Goal: Information Seeking & Learning: Learn about a topic

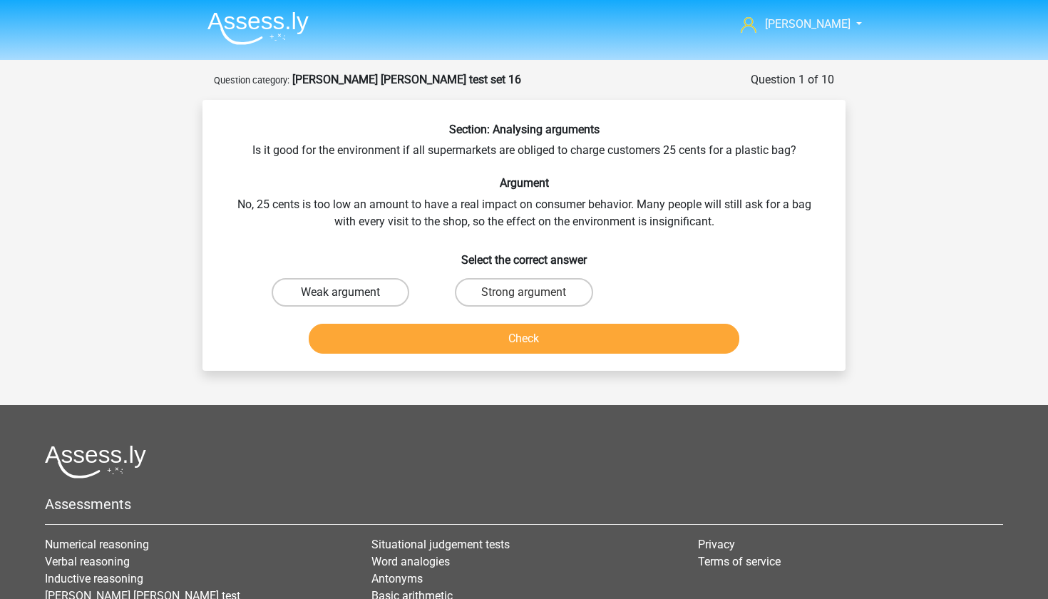
click at [389, 296] on label "Weak argument" at bounding box center [341, 292] width 138 height 29
click at [350, 296] on input "Weak argument" at bounding box center [345, 296] width 9 height 9
radio input "true"
click at [436, 341] on button "Check" at bounding box center [524, 339] width 431 height 30
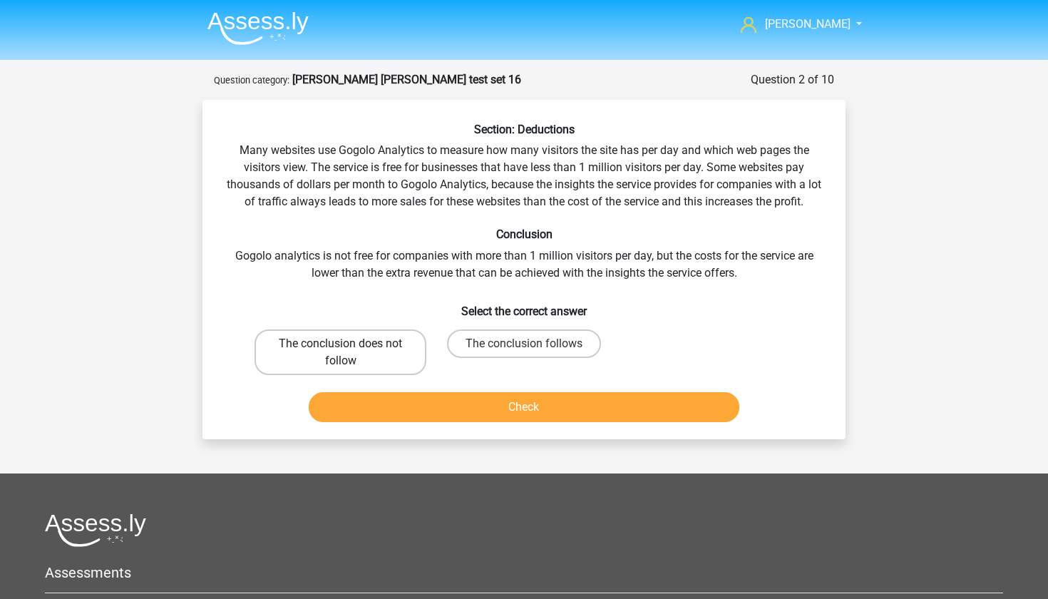
click at [382, 344] on label "The conclusion does not follow" at bounding box center [341, 352] width 172 height 46
click at [350, 344] on input "The conclusion does not follow" at bounding box center [345, 348] width 9 height 9
radio input "true"
click at [482, 343] on label "The conclusion follows" at bounding box center [524, 343] width 154 height 29
click at [524, 344] on input "The conclusion follows" at bounding box center [528, 348] width 9 height 9
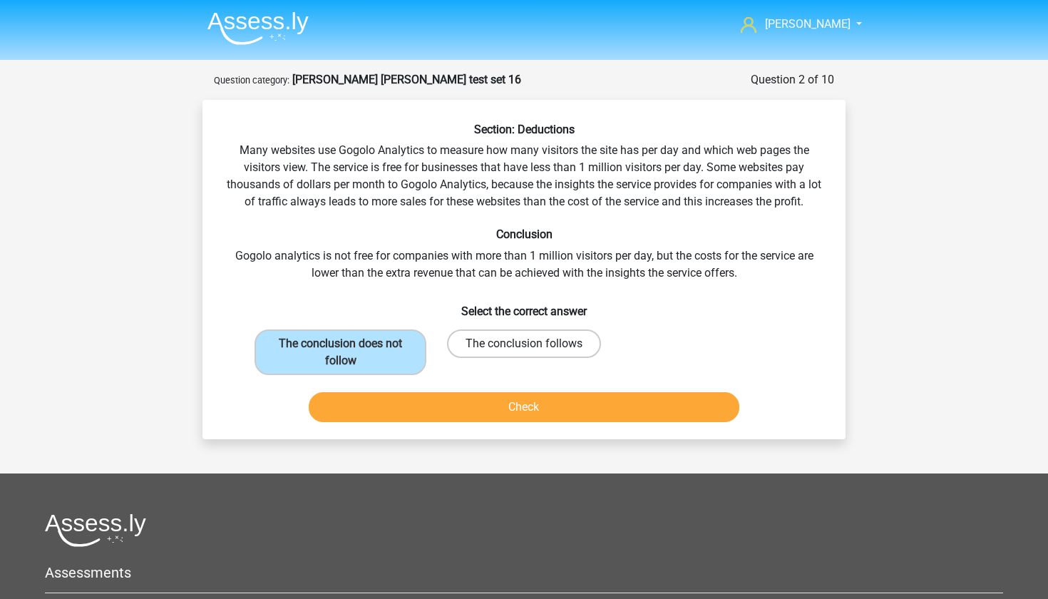
radio input "true"
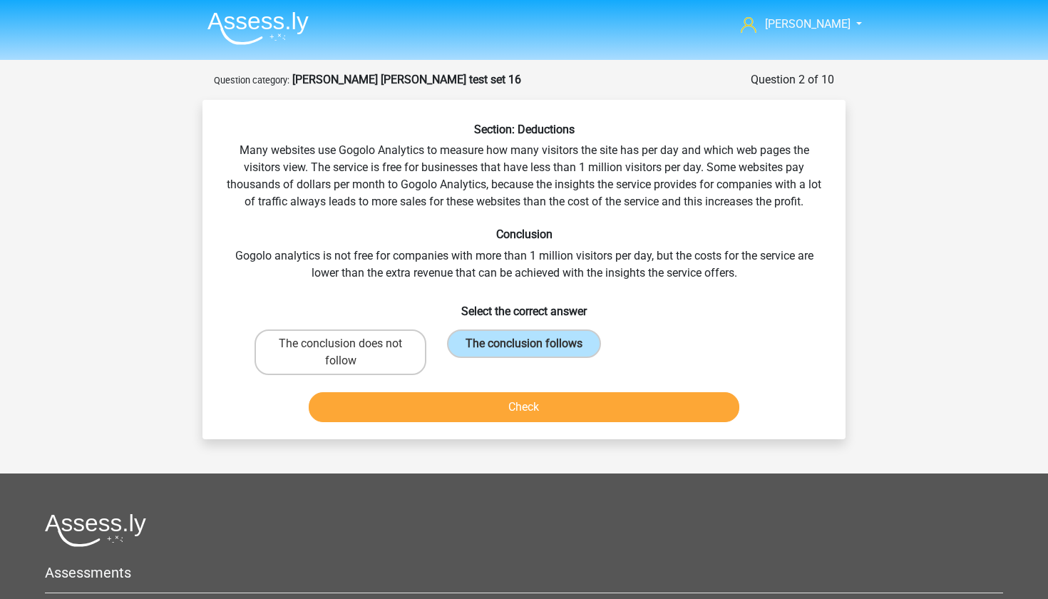
click at [481, 401] on button "Check" at bounding box center [524, 407] width 431 height 30
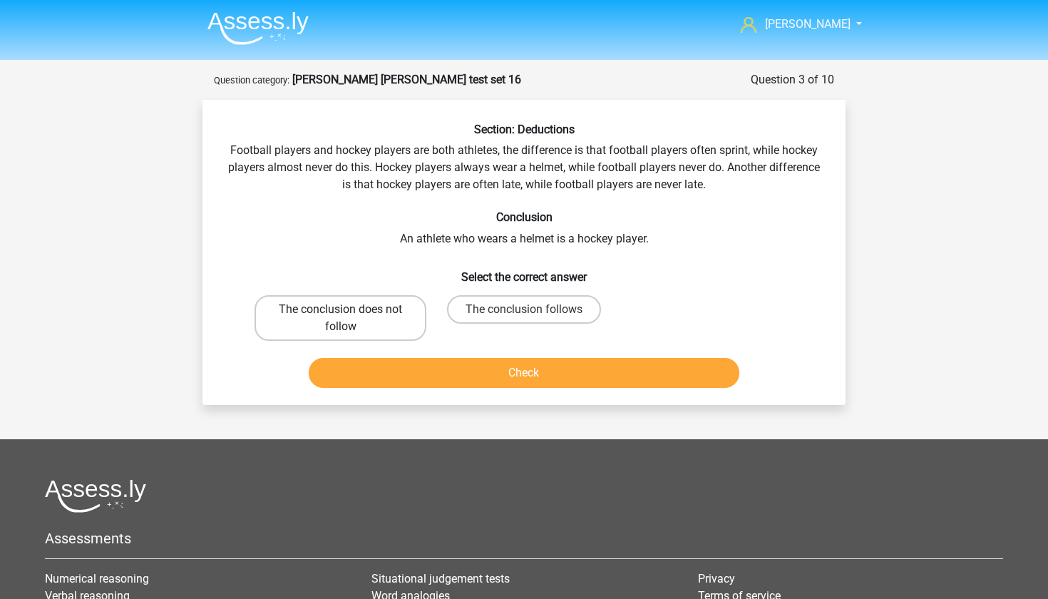
click at [397, 322] on label "The conclusion does not follow" at bounding box center [341, 318] width 172 height 46
click at [350, 319] on input "The conclusion does not follow" at bounding box center [345, 314] width 9 height 9
radio input "true"
click at [436, 369] on button "Check" at bounding box center [524, 373] width 431 height 30
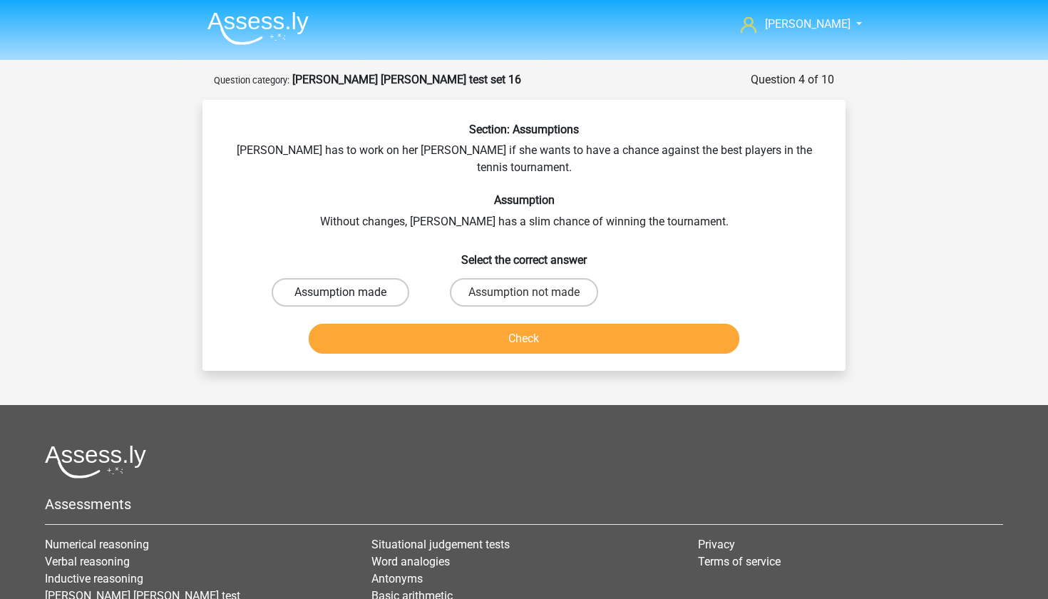
click at [384, 278] on label "Assumption made" at bounding box center [341, 292] width 138 height 29
click at [350, 292] on input "Assumption made" at bounding box center [345, 296] width 9 height 9
radio input "true"
click at [426, 324] on button "Check" at bounding box center [524, 339] width 431 height 30
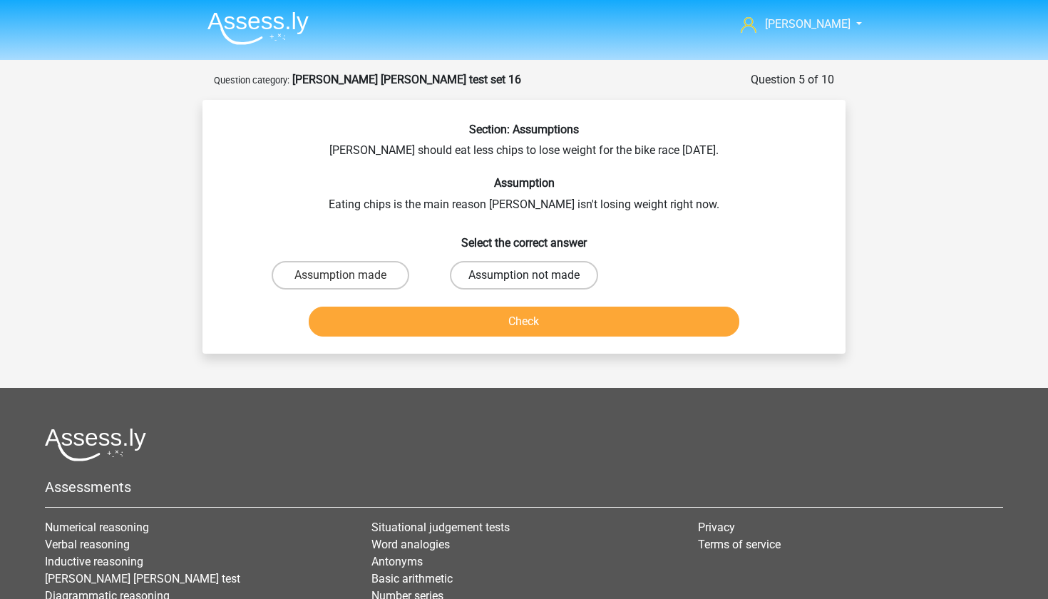
click at [477, 269] on label "Assumption not made" at bounding box center [524, 275] width 148 height 29
click at [524, 275] on input "Assumption not made" at bounding box center [528, 279] width 9 height 9
radio input "true"
click at [474, 314] on button "Check" at bounding box center [524, 322] width 431 height 30
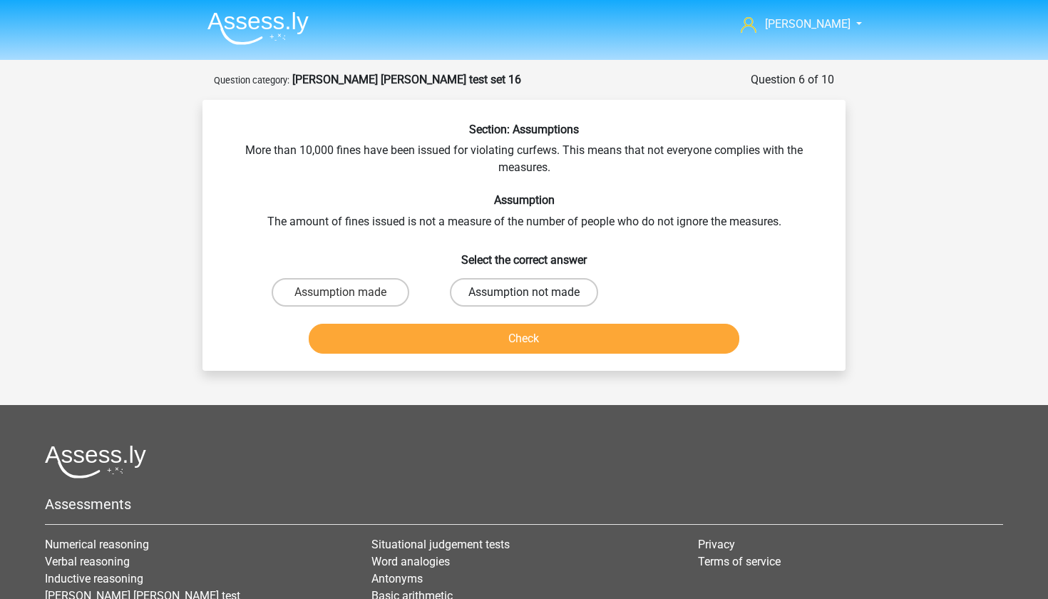
click at [471, 291] on label "Assumption not made" at bounding box center [524, 292] width 148 height 29
click at [524, 292] on input "Assumption not made" at bounding box center [528, 296] width 9 height 9
radio input "true"
click at [394, 300] on label "Assumption made" at bounding box center [341, 292] width 138 height 29
click at [350, 300] on input "Assumption made" at bounding box center [345, 296] width 9 height 9
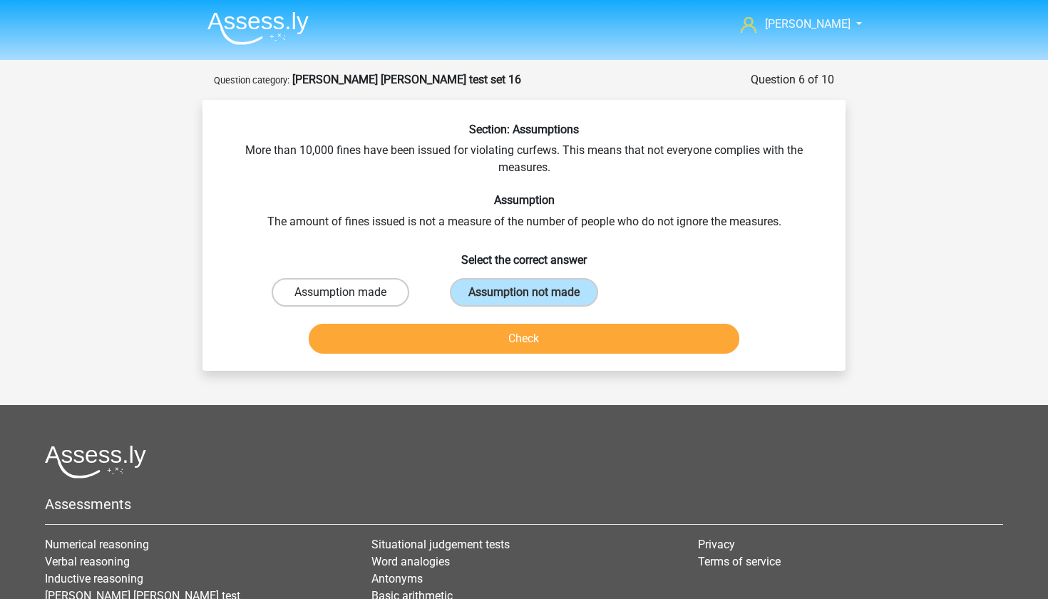
radio input "true"
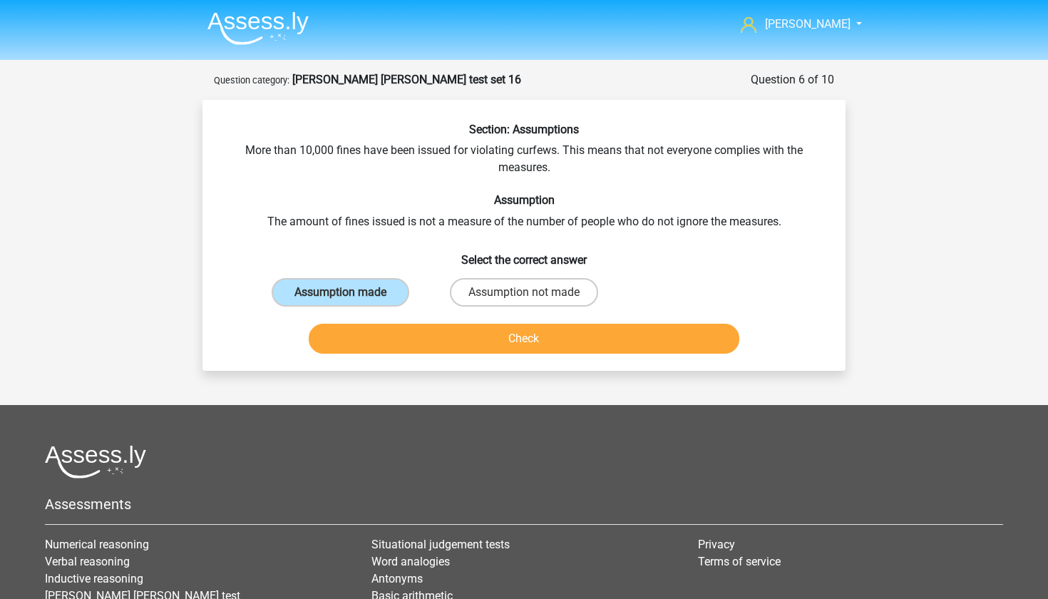
click at [428, 339] on button "Check" at bounding box center [524, 339] width 431 height 30
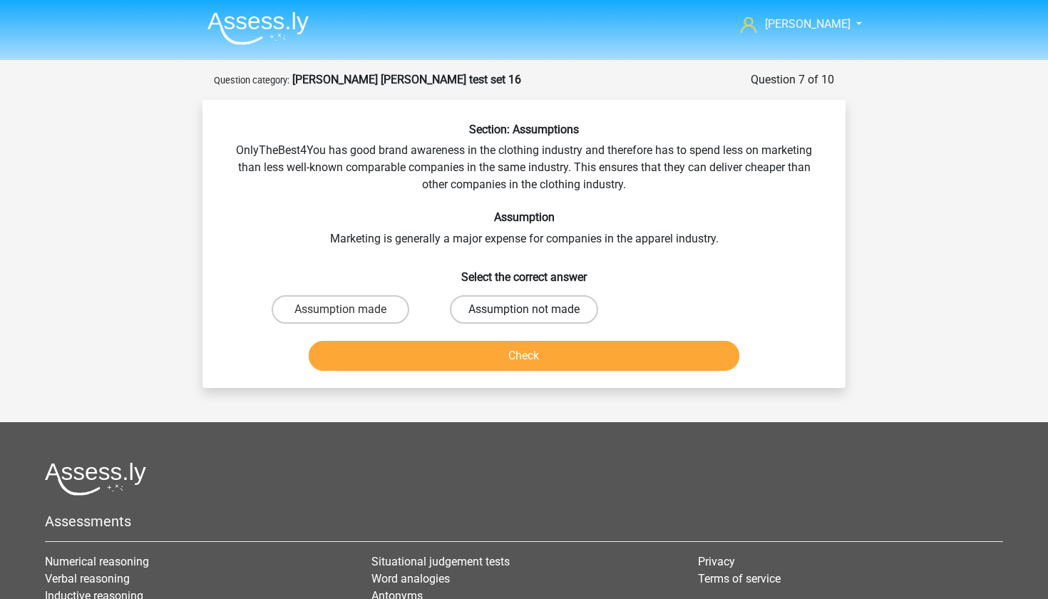
click at [497, 307] on label "Assumption not made" at bounding box center [524, 309] width 148 height 29
click at [524, 310] on input "Assumption not made" at bounding box center [528, 314] width 9 height 9
radio input "true"
click at [493, 349] on button "Check" at bounding box center [524, 356] width 431 height 30
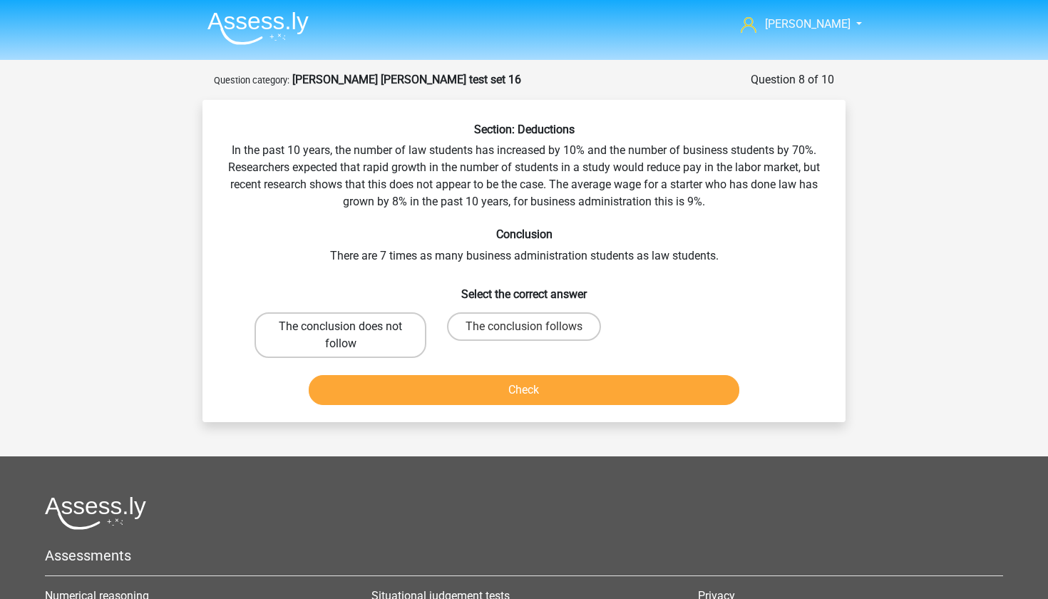
click at [410, 334] on label "The conclusion does not follow" at bounding box center [341, 335] width 172 height 46
click at [350, 334] on input "The conclusion does not follow" at bounding box center [345, 331] width 9 height 9
radio input "true"
click at [429, 391] on button "Check" at bounding box center [524, 390] width 431 height 30
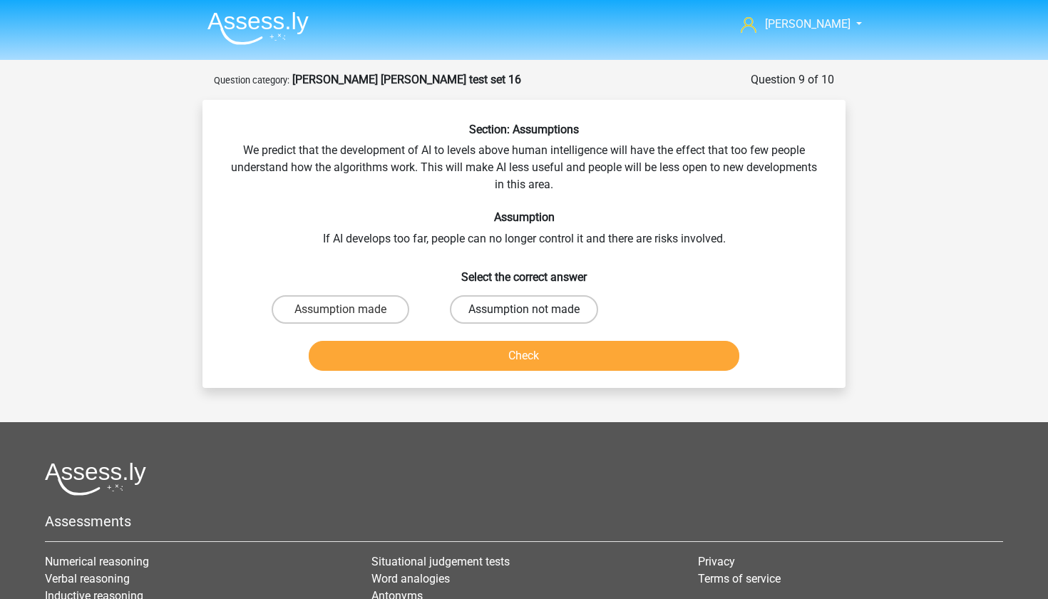
click at [479, 308] on label "Assumption not made" at bounding box center [524, 309] width 148 height 29
click at [524, 310] on input "Assumption not made" at bounding box center [528, 314] width 9 height 9
radio input "true"
click at [474, 362] on button "Check" at bounding box center [524, 356] width 431 height 30
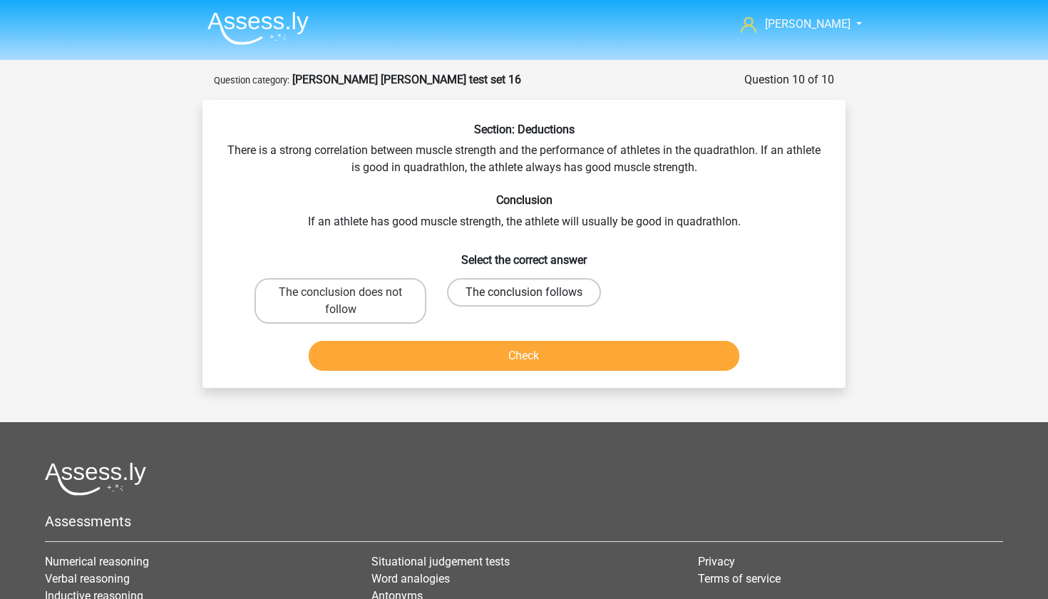
click at [475, 294] on label "The conclusion follows" at bounding box center [524, 292] width 154 height 29
click at [524, 294] on input "The conclusion follows" at bounding box center [528, 296] width 9 height 9
radio input "true"
click at [397, 300] on label "The conclusion does not follow" at bounding box center [341, 301] width 172 height 46
click at [350, 300] on input "The conclusion does not follow" at bounding box center [345, 296] width 9 height 9
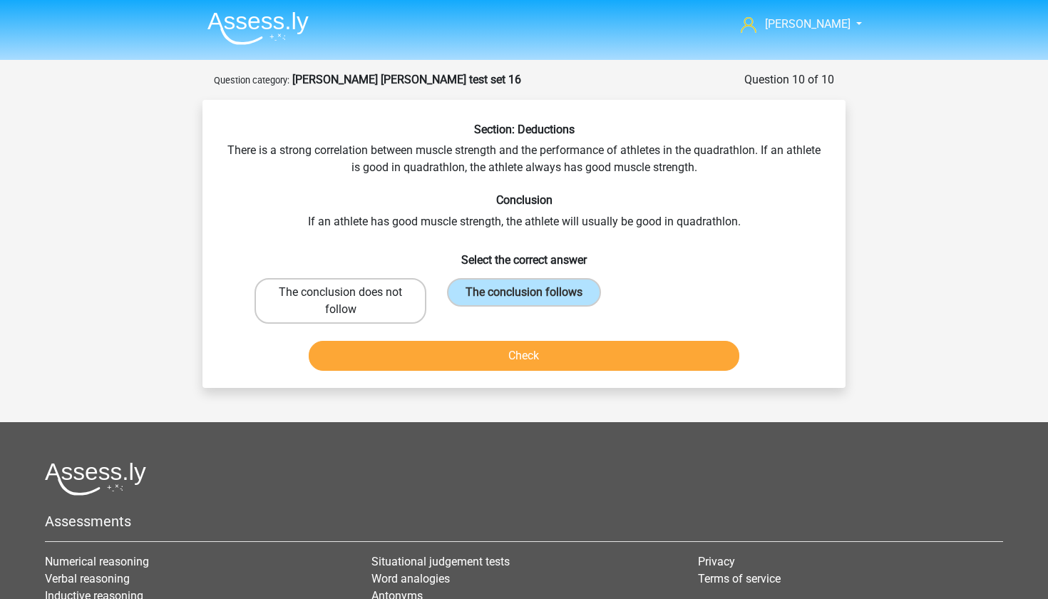
radio input "true"
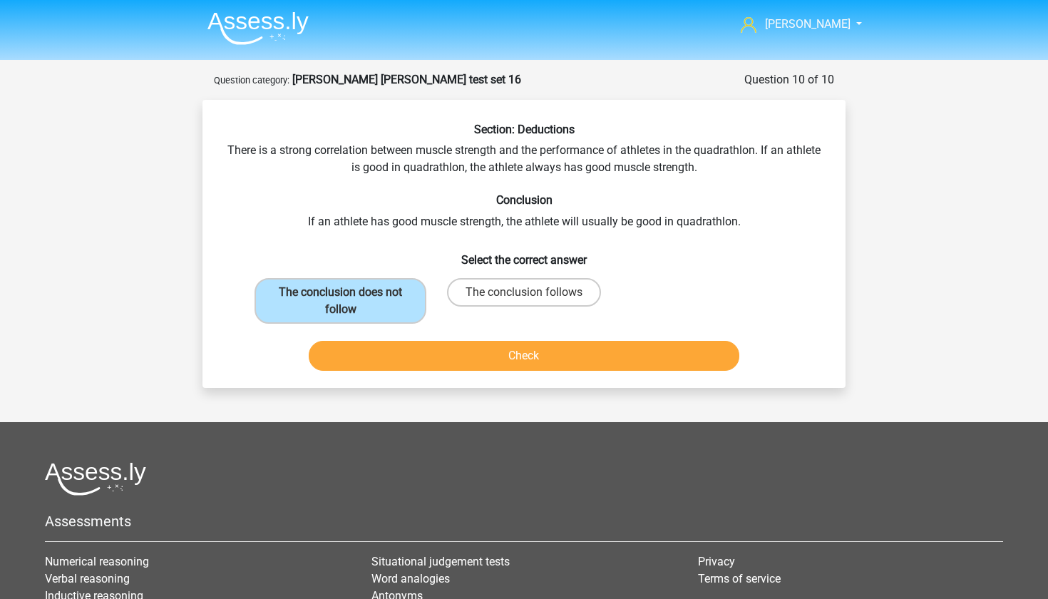
click at [452, 355] on button "Check" at bounding box center [524, 356] width 431 height 30
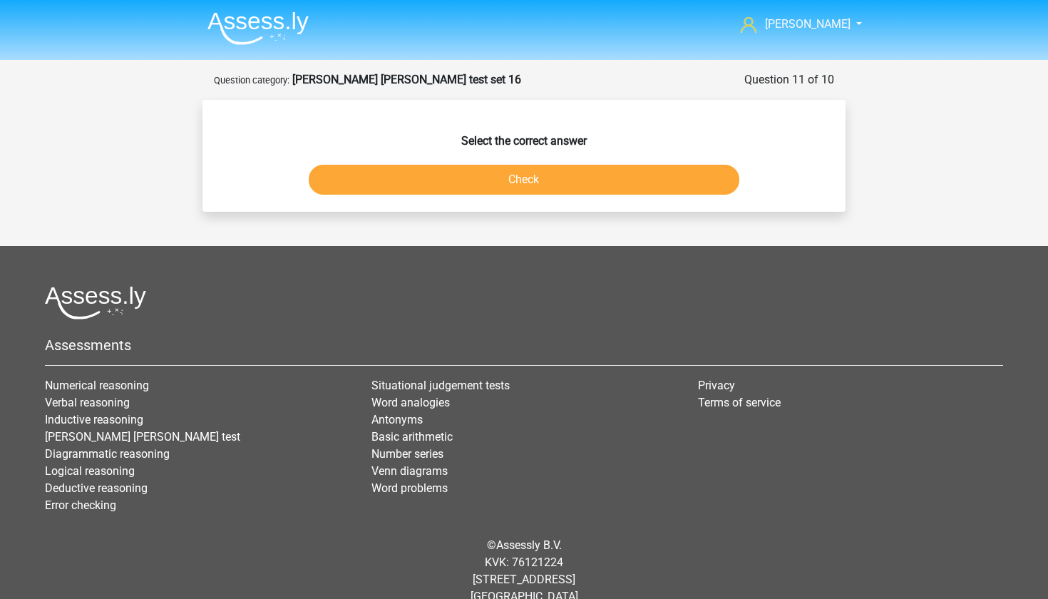
click at [494, 175] on button "Check" at bounding box center [524, 180] width 431 height 30
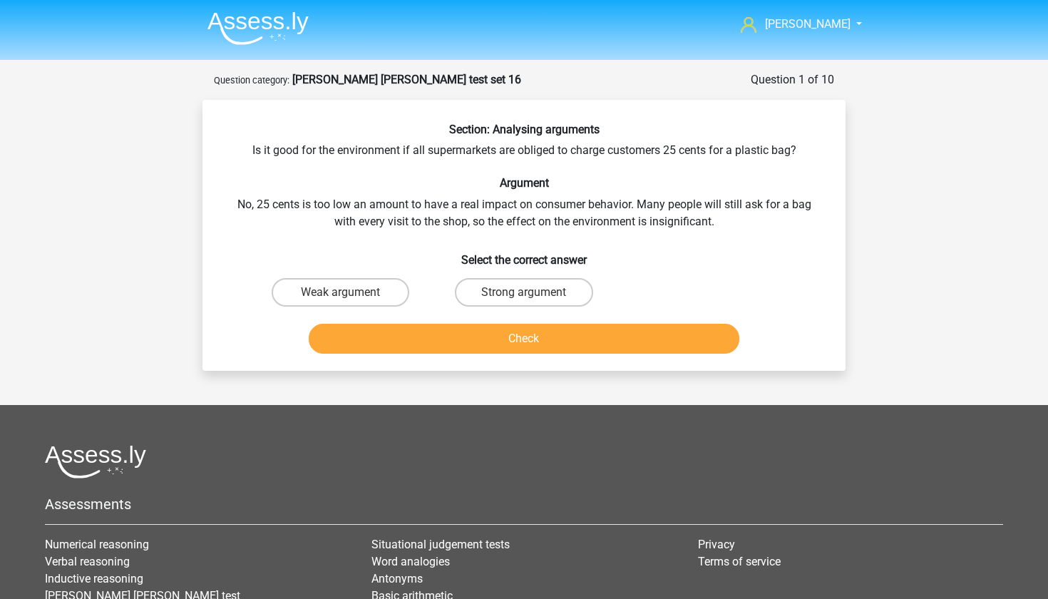
click at [255, 35] on img at bounding box center [258, 28] width 101 height 34
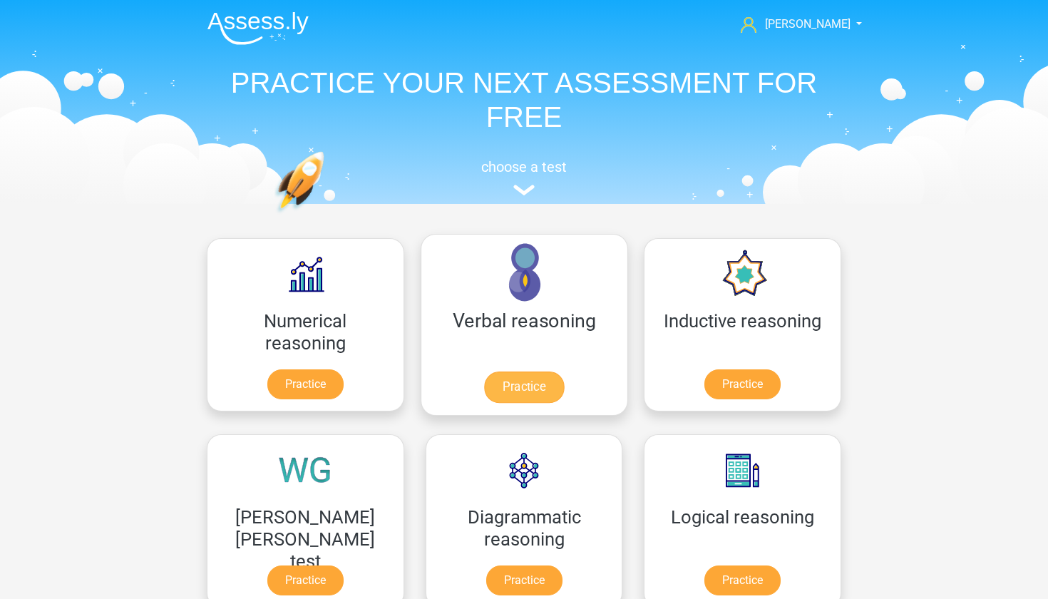
scroll to position [66, 0]
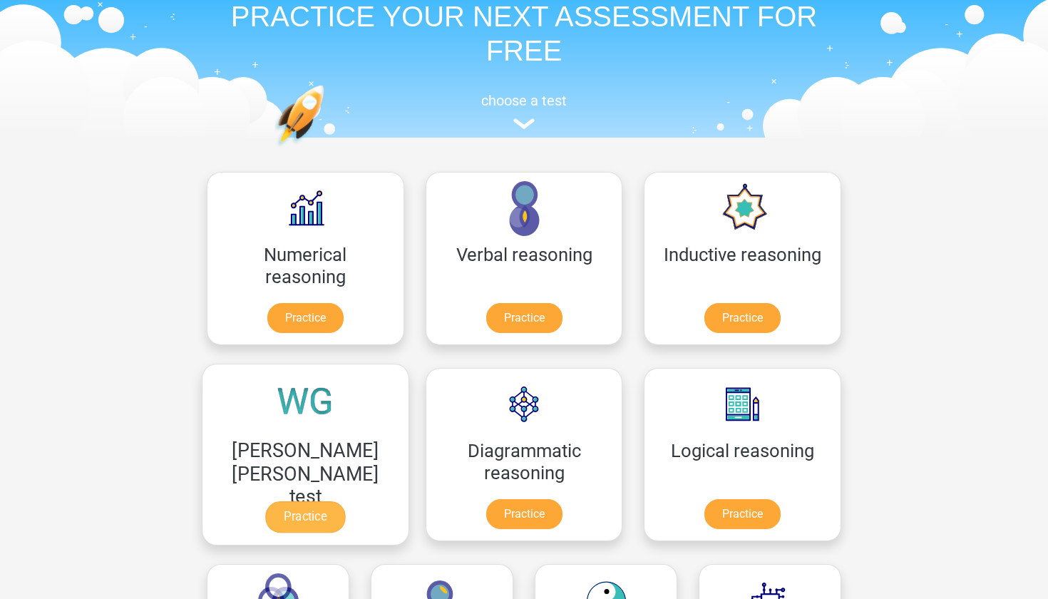
click at [345, 501] on link "Practice" at bounding box center [305, 516] width 80 height 31
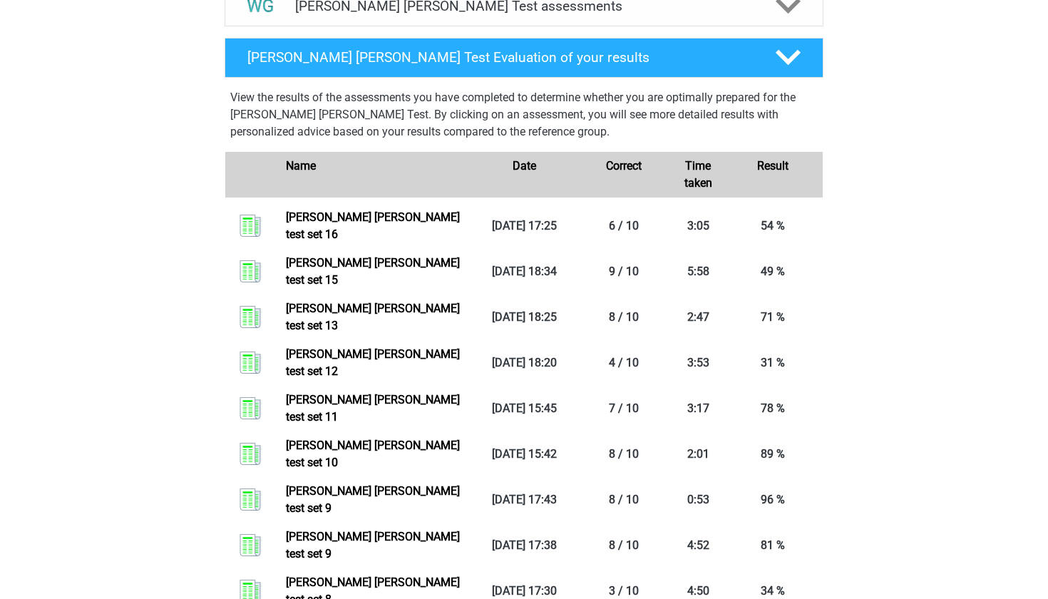
scroll to position [513, 0]
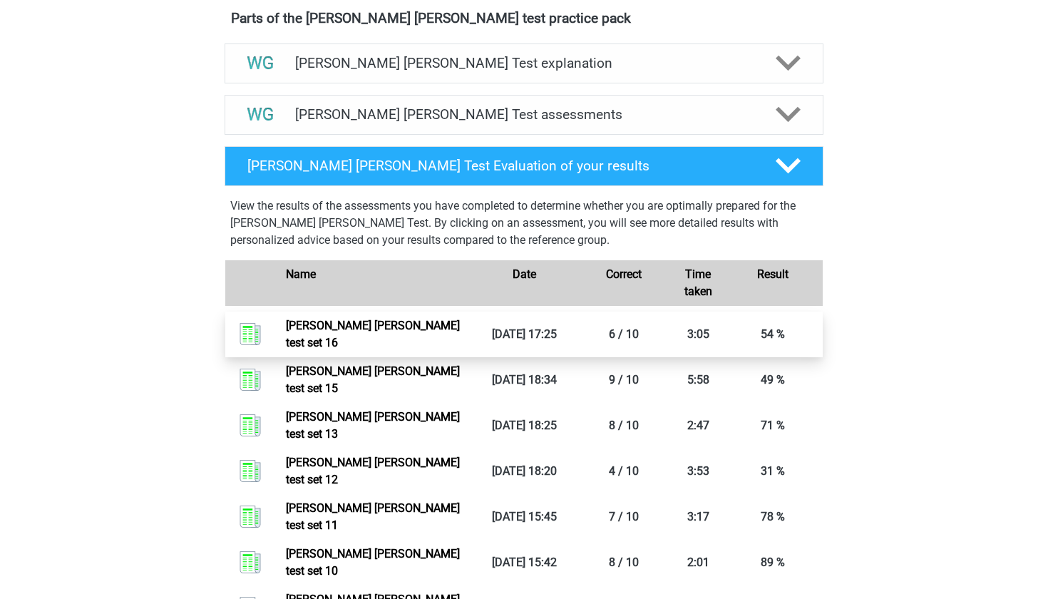
click at [460, 327] on link "Watson glaser test set 16" at bounding box center [373, 334] width 174 height 31
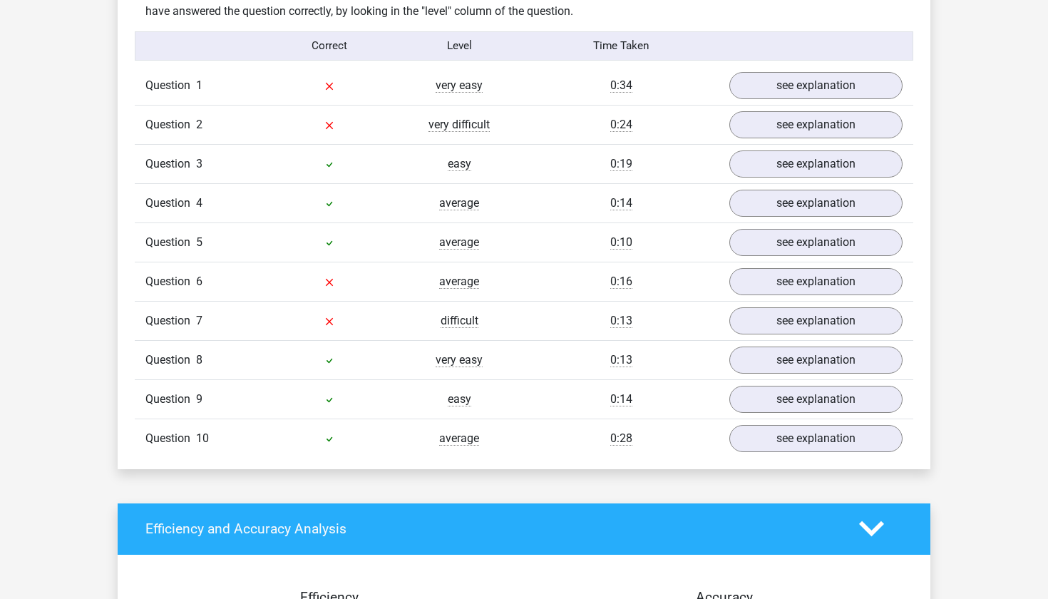
scroll to position [873, 0]
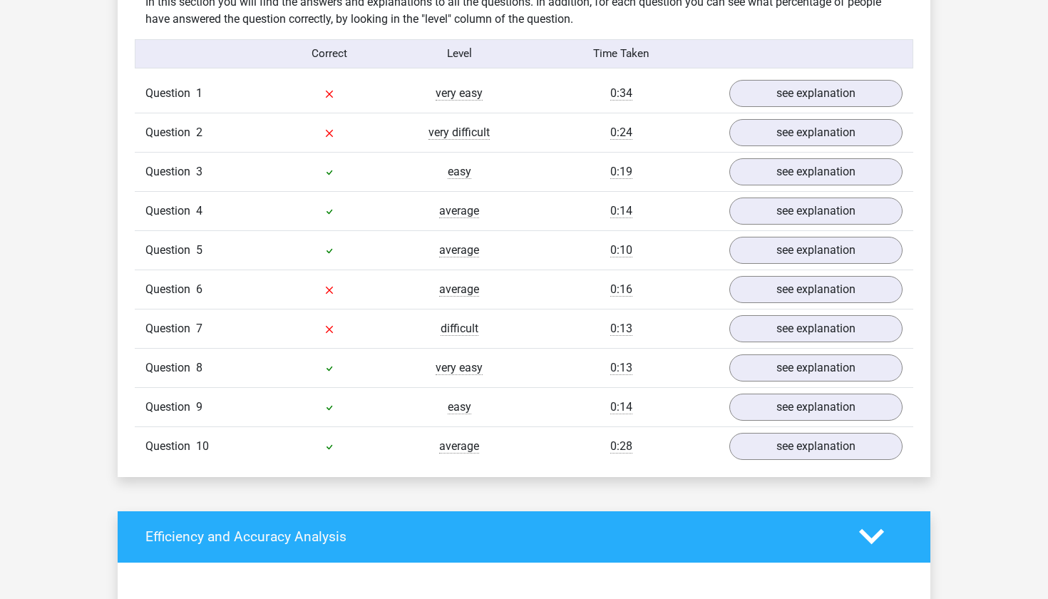
click at [769, 107] on div "Question 1 very easy 0:34 see explanation" at bounding box center [524, 93] width 779 height 39
click at [770, 101] on link "see explanation" at bounding box center [816, 93] width 199 height 31
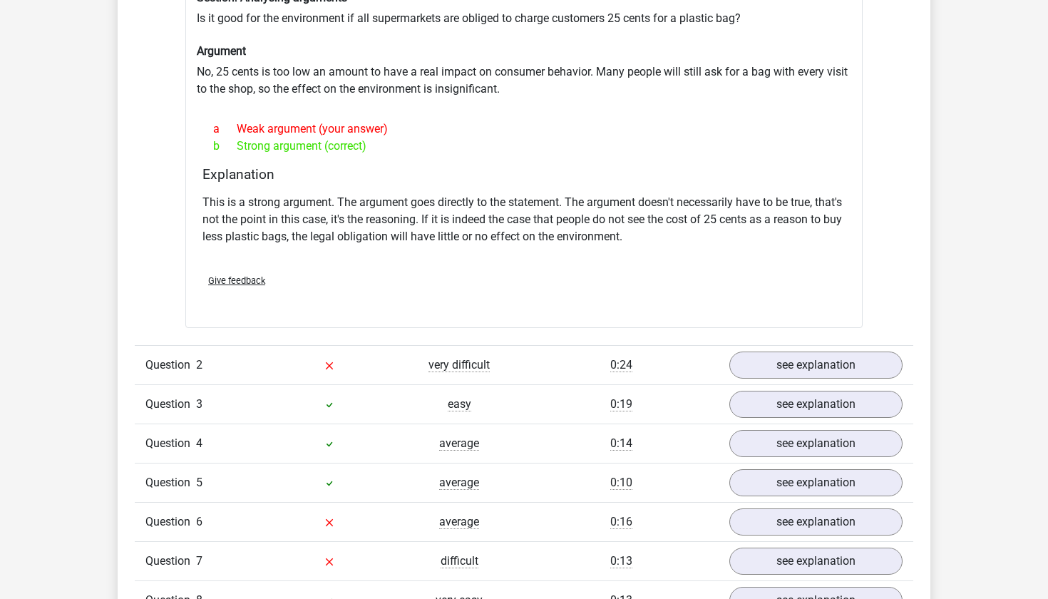
scroll to position [1060, 0]
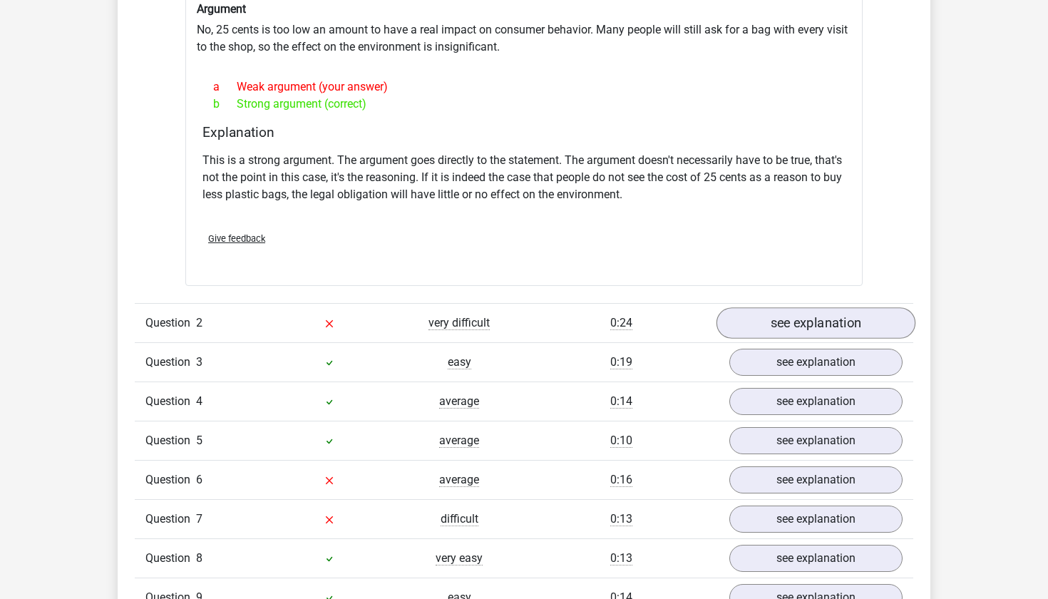
click at [752, 321] on link "see explanation" at bounding box center [816, 323] width 199 height 31
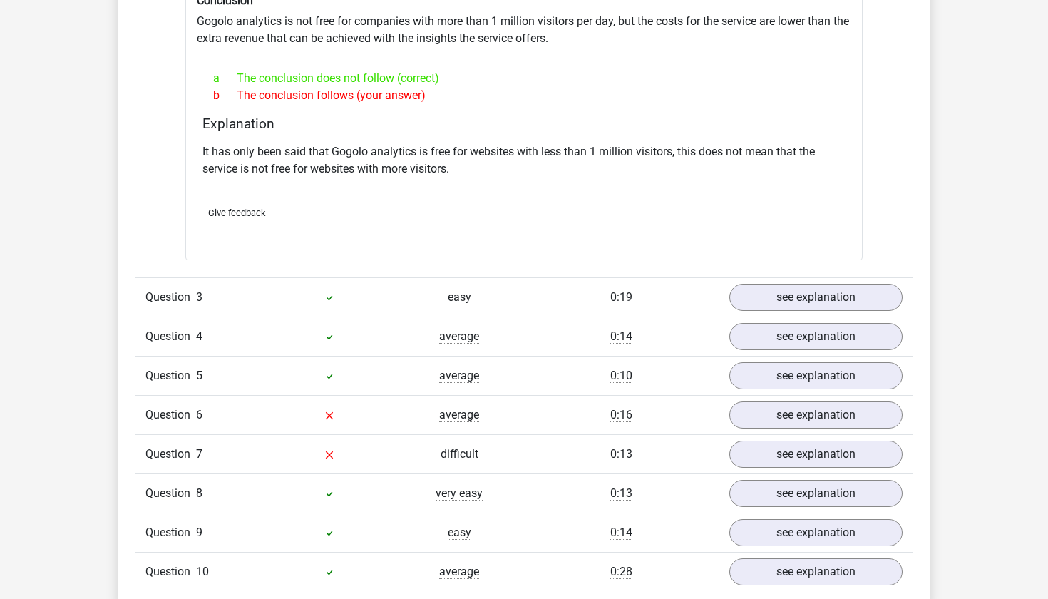
scroll to position [1544, 0]
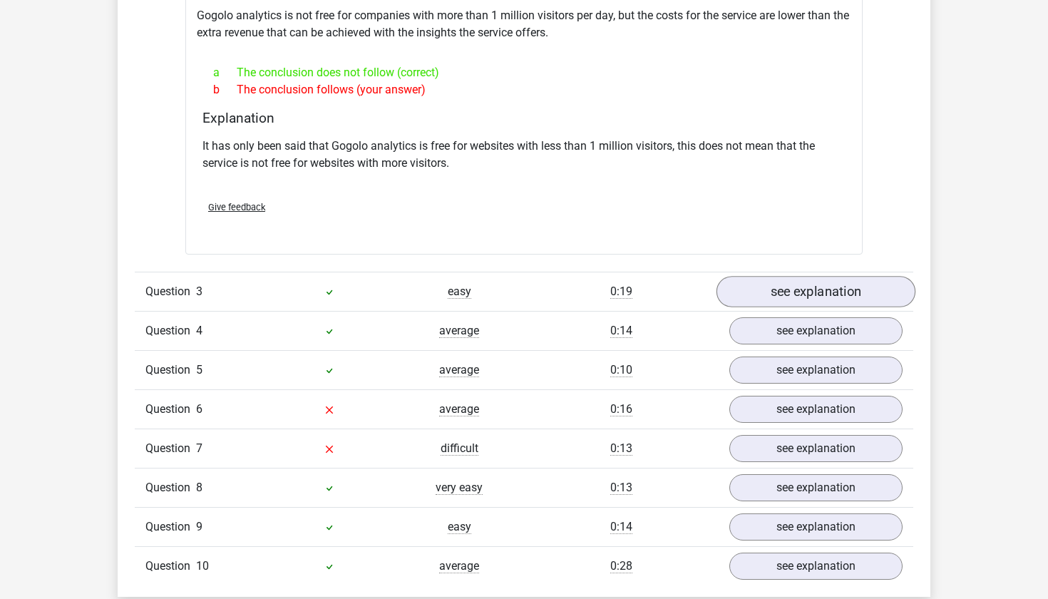
click at [772, 294] on link "see explanation" at bounding box center [816, 291] width 199 height 31
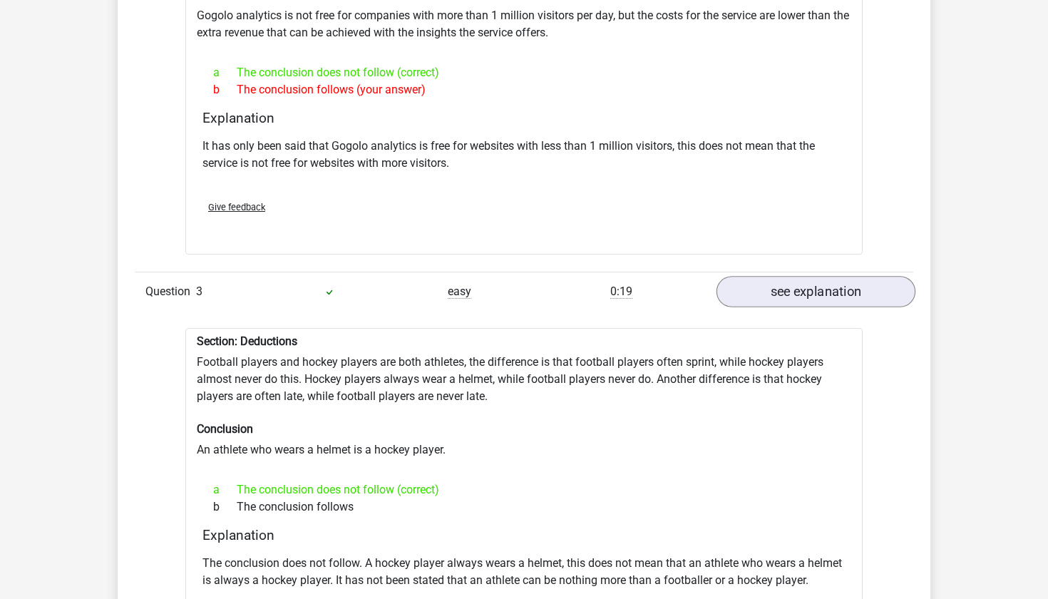
click at [772, 294] on link "see explanation" at bounding box center [816, 291] width 199 height 31
click at [759, 290] on link "see explanation" at bounding box center [816, 291] width 199 height 31
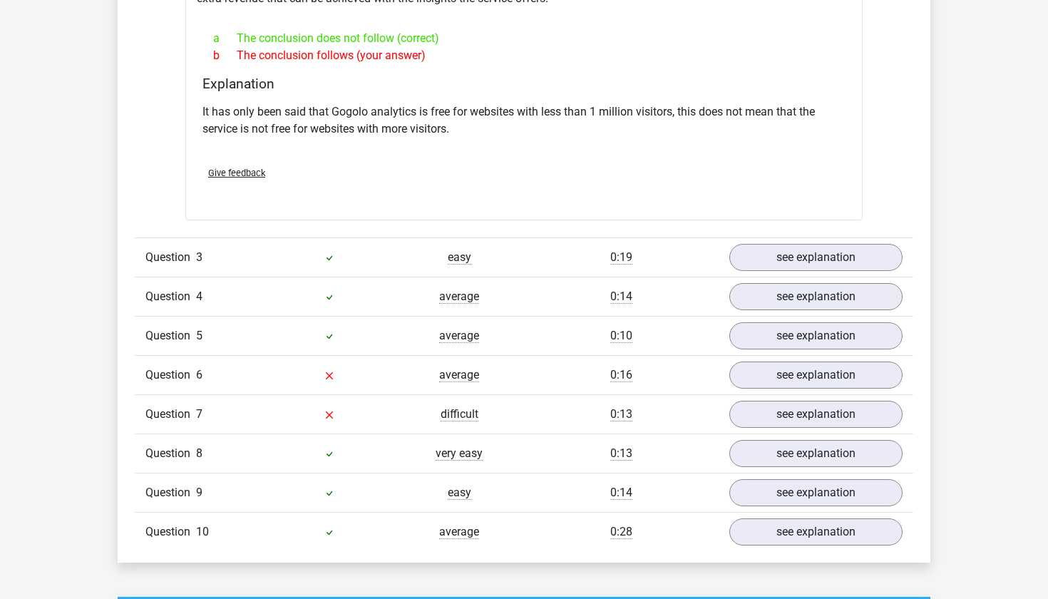
scroll to position [1582, 0]
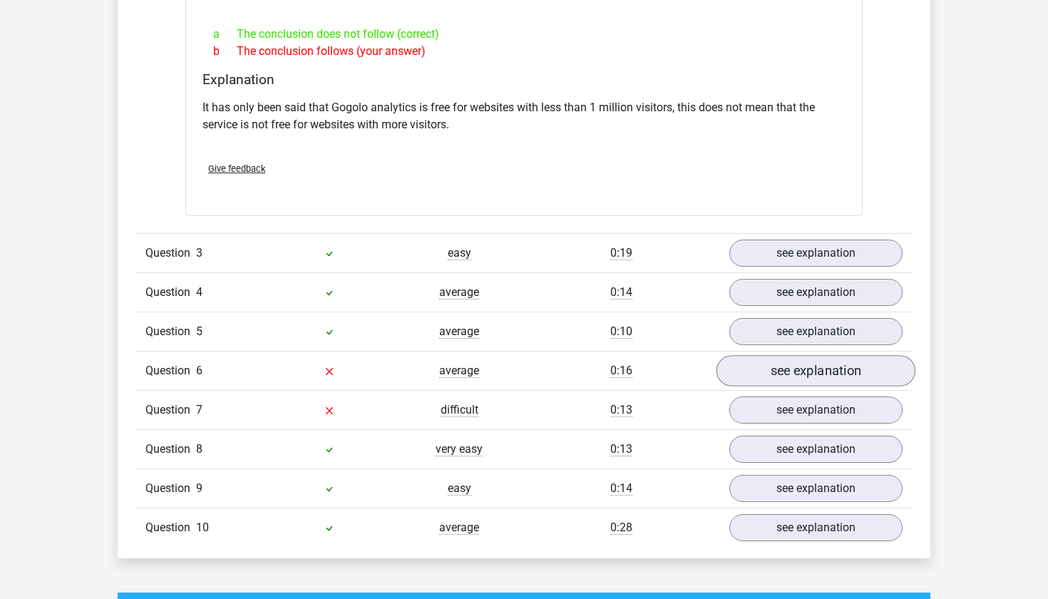
click at [752, 379] on link "see explanation" at bounding box center [816, 370] width 199 height 31
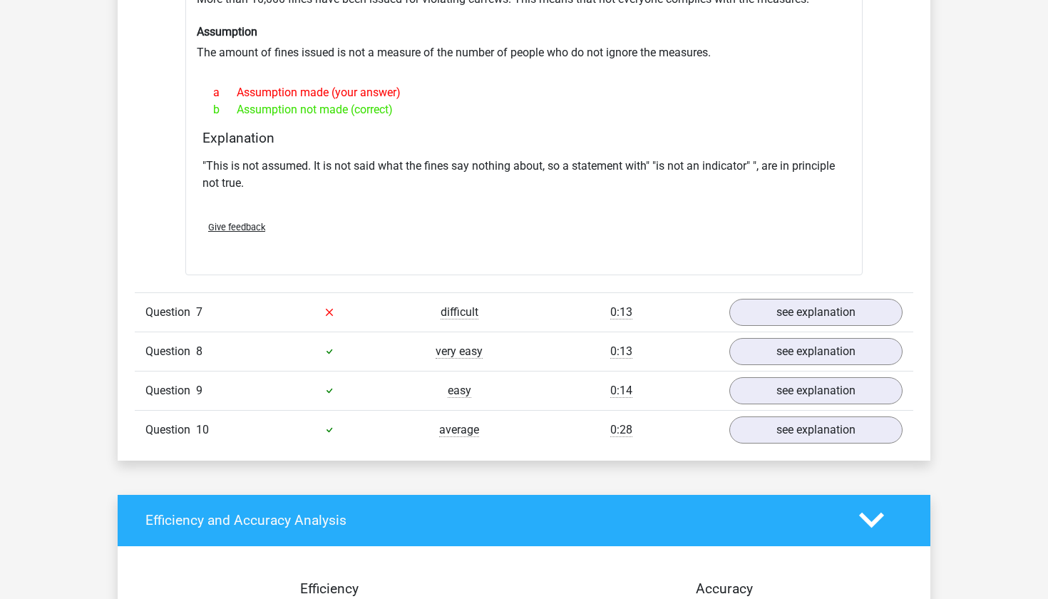
scroll to position [2025, 0]
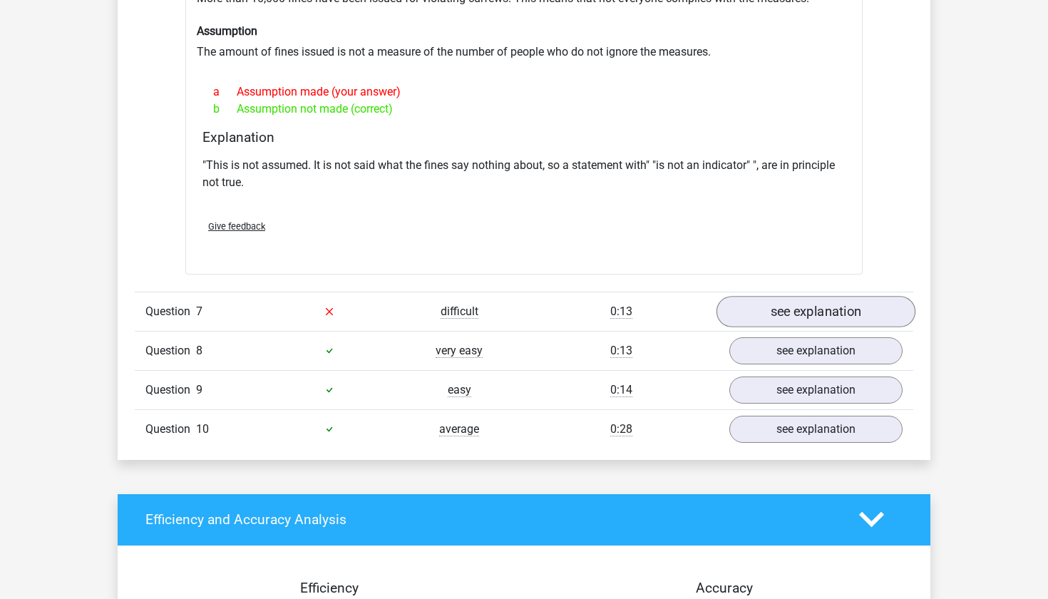
click at [800, 318] on link "see explanation" at bounding box center [816, 311] width 199 height 31
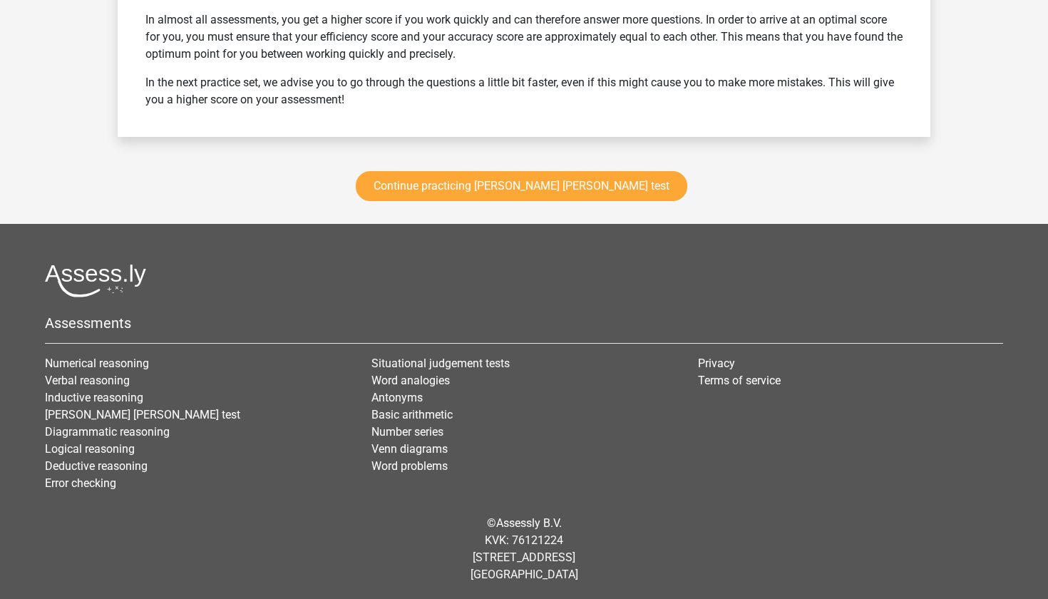
scroll to position [3516, 0]
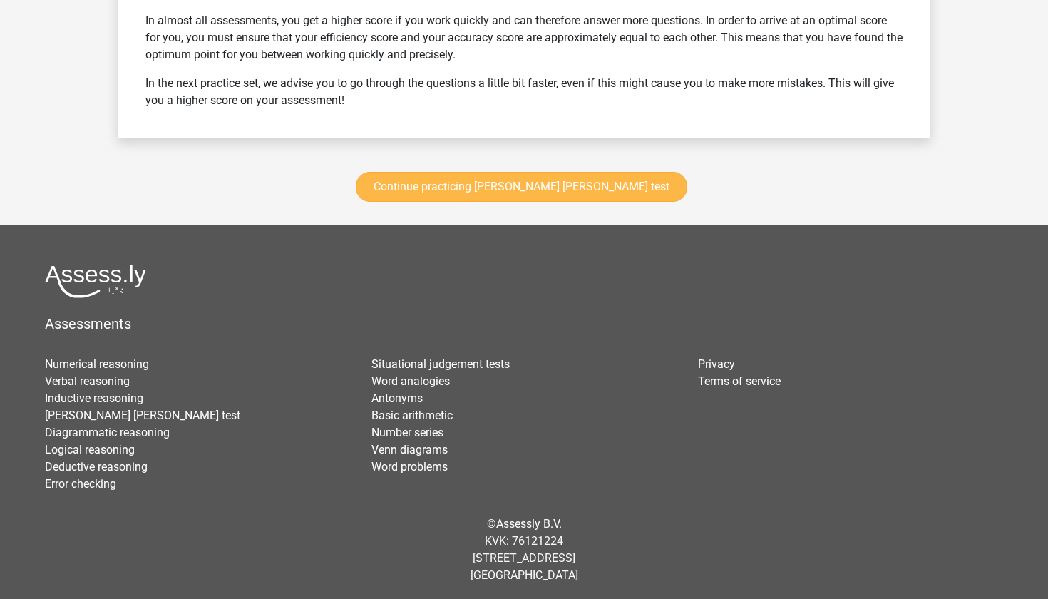
click at [578, 199] on div "Continue practicing watson glaser test" at bounding box center [524, 190] width 813 height 70
click at [569, 192] on link "Continue practicing watson glaser test" at bounding box center [522, 187] width 332 height 30
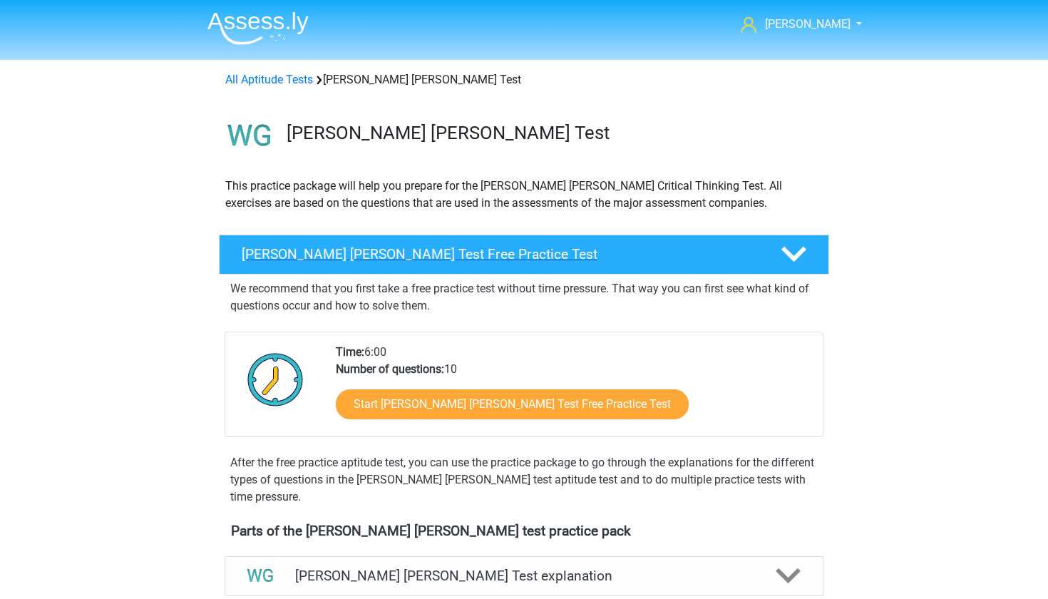
scroll to position [-1, 0]
click at [792, 242] on icon at bounding box center [794, 254] width 25 height 25
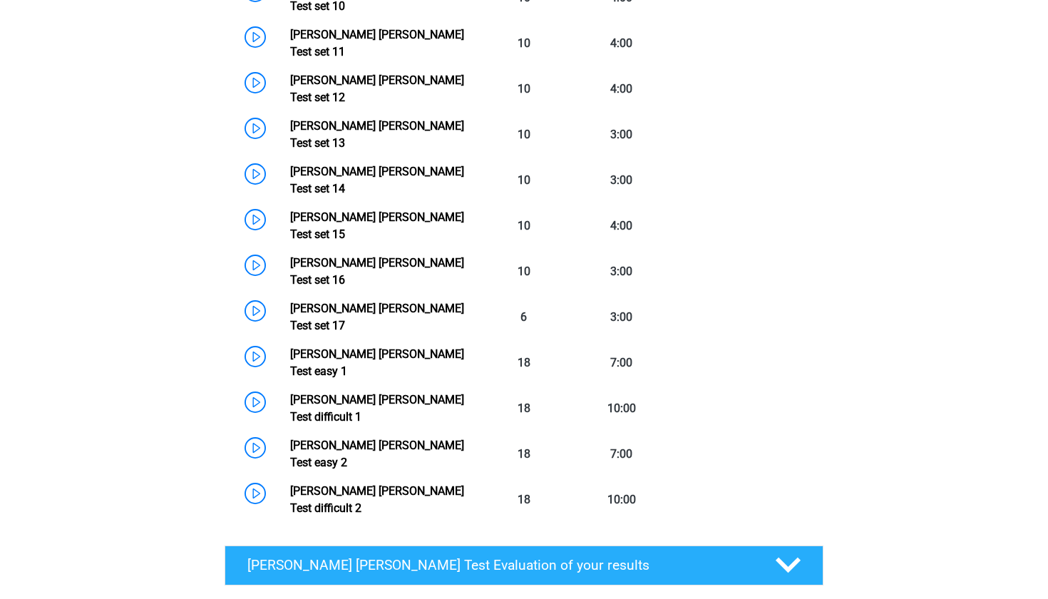
scroll to position [856, 0]
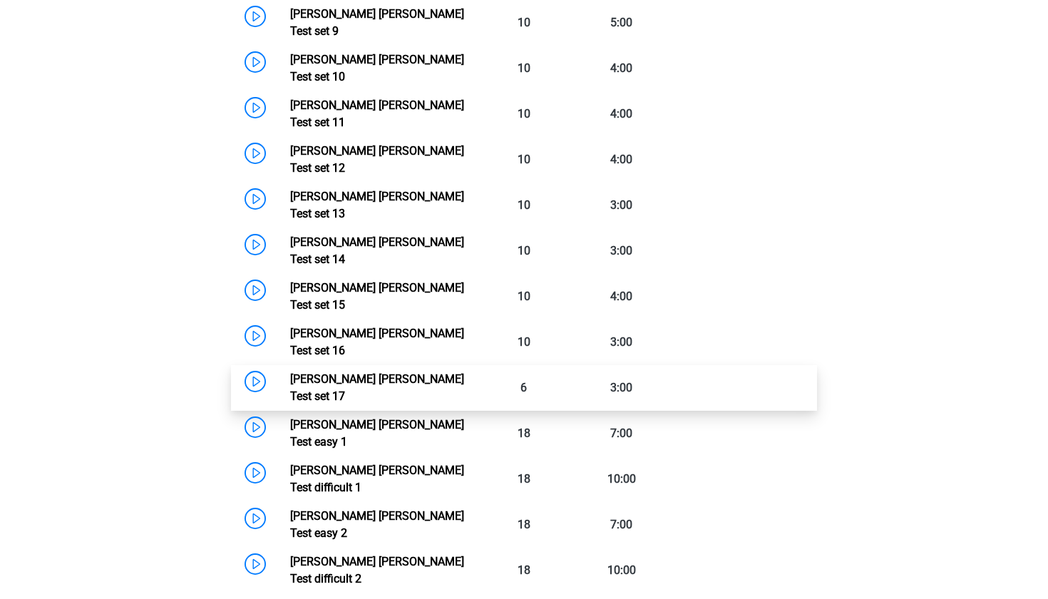
click at [290, 372] on link "[PERSON_NAME] [PERSON_NAME] Test set 17" at bounding box center [377, 387] width 174 height 31
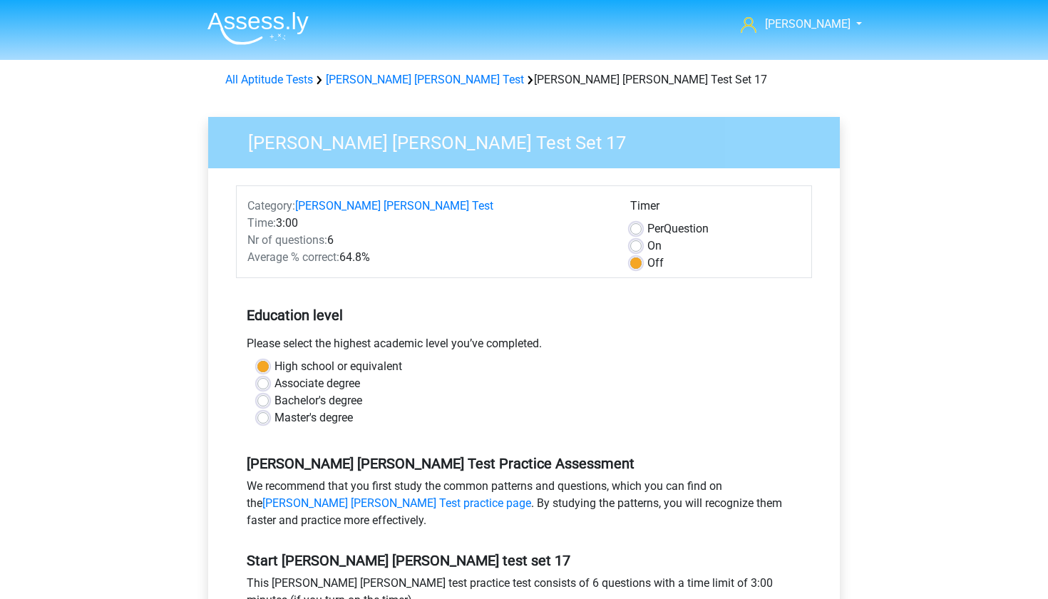
click at [648, 230] on label "Per Question" at bounding box center [678, 228] width 61 height 17
click at [636, 230] on input "Per Question" at bounding box center [635, 227] width 11 height 14
radio input "true"
click at [648, 245] on label "On" at bounding box center [655, 245] width 14 height 17
click at [638, 245] on input "On" at bounding box center [635, 244] width 11 height 14
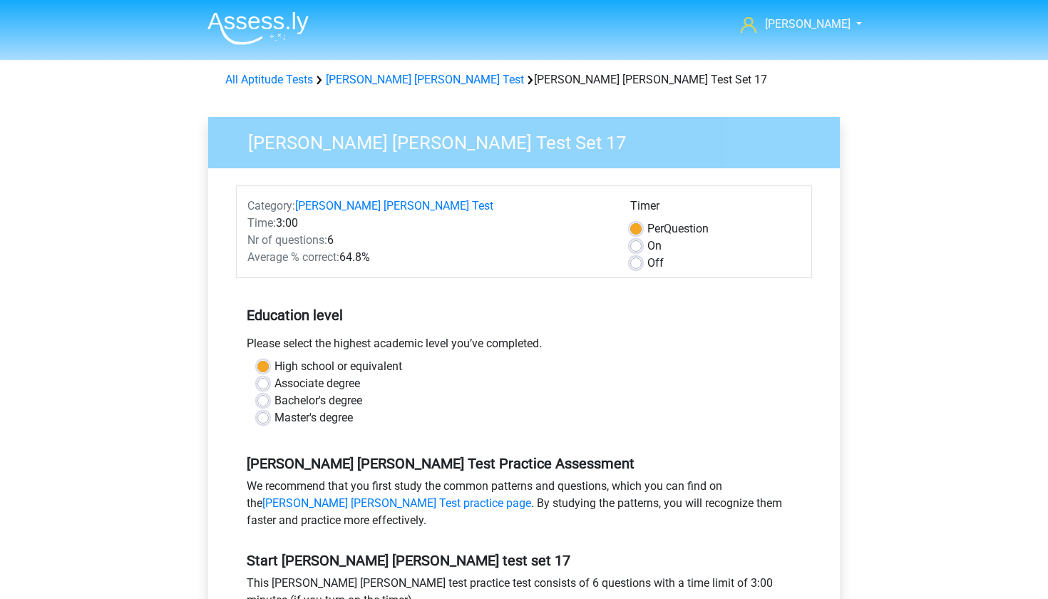
radio input "true"
click at [630, 324] on h5 "Education level" at bounding box center [524, 315] width 555 height 29
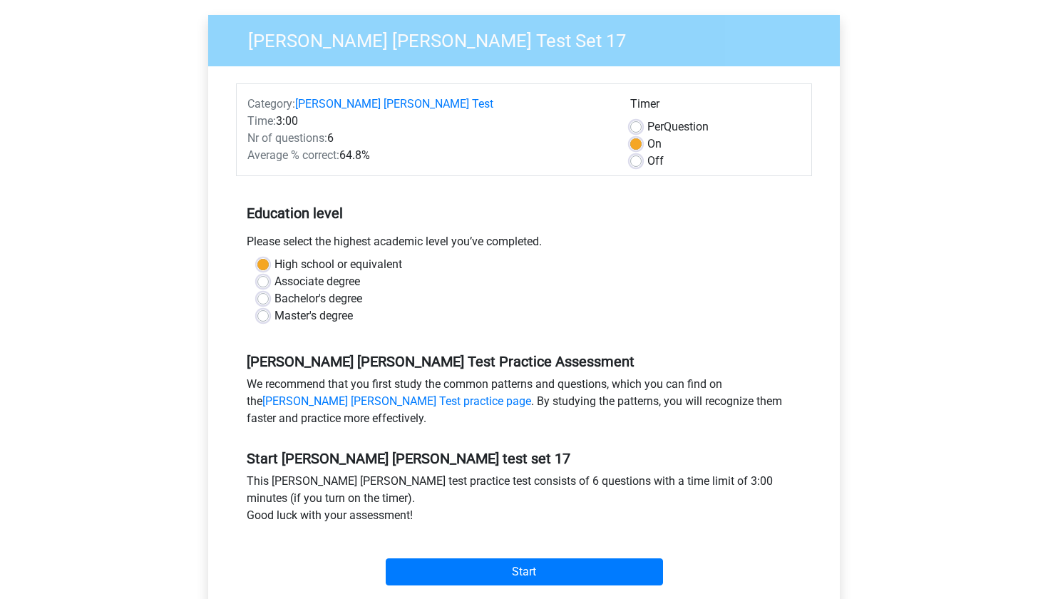
scroll to position [132, 0]
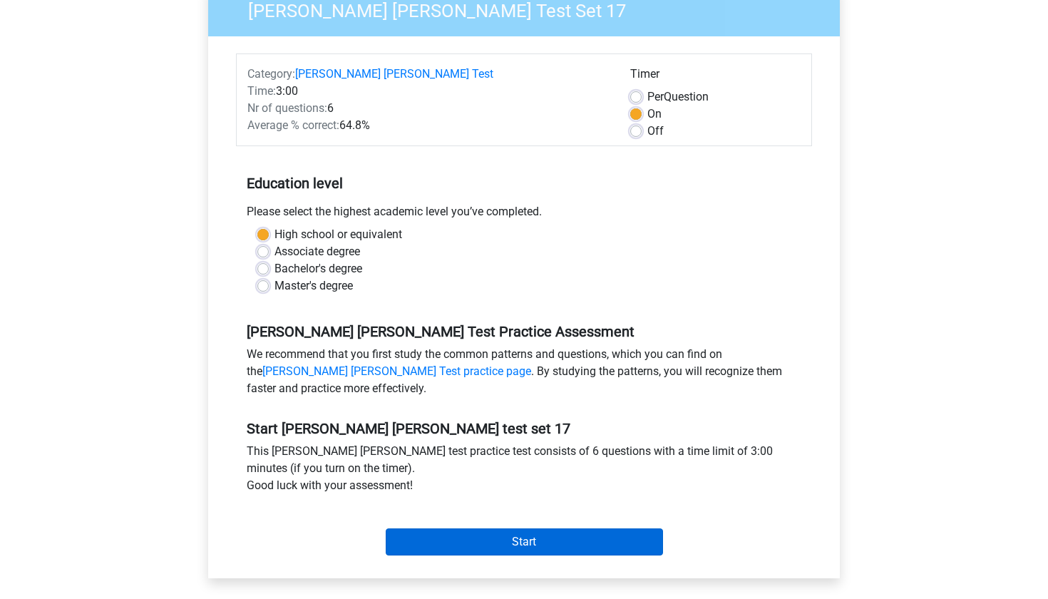
click at [482, 541] on input "Start" at bounding box center [524, 541] width 277 height 27
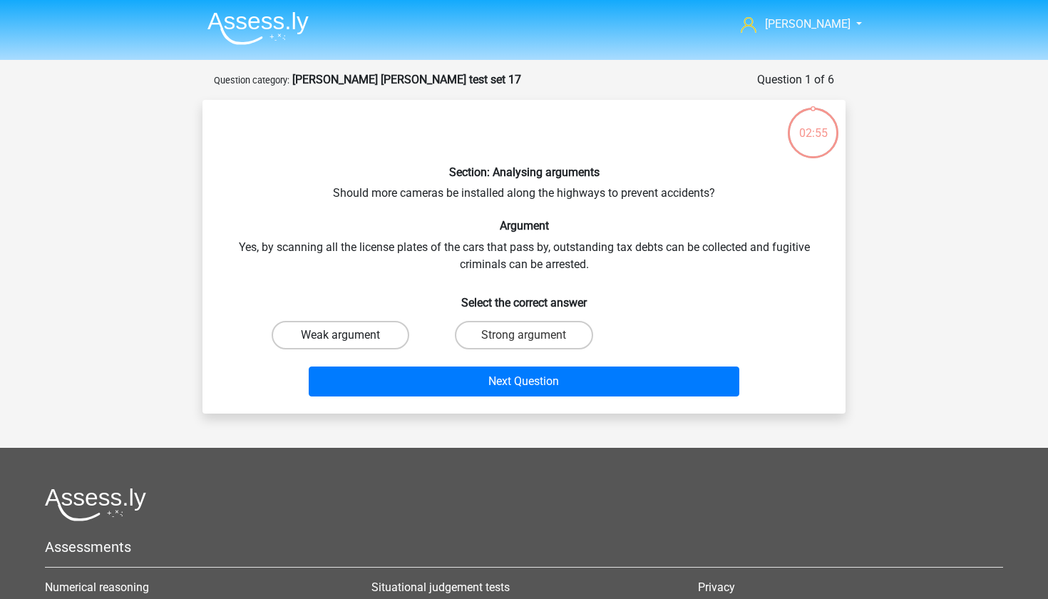
click at [324, 330] on label "Weak argument" at bounding box center [341, 335] width 138 height 29
click at [341, 335] on input "Weak argument" at bounding box center [345, 339] width 9 height 9
radio input "true"
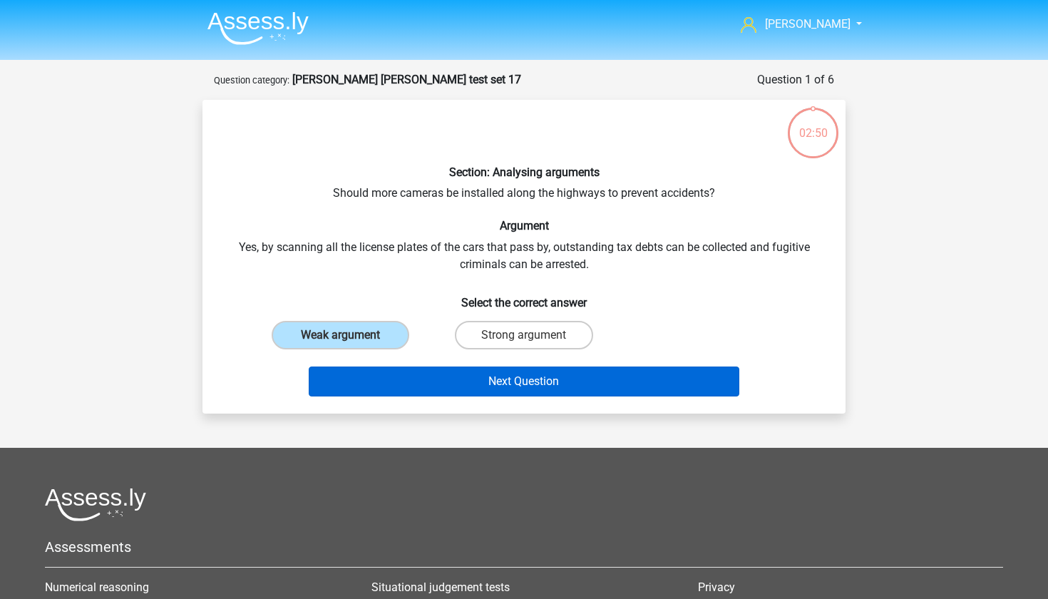
click at [394, 374] on button "Next Question" at bounding box center [524, 382] width 431 height 30
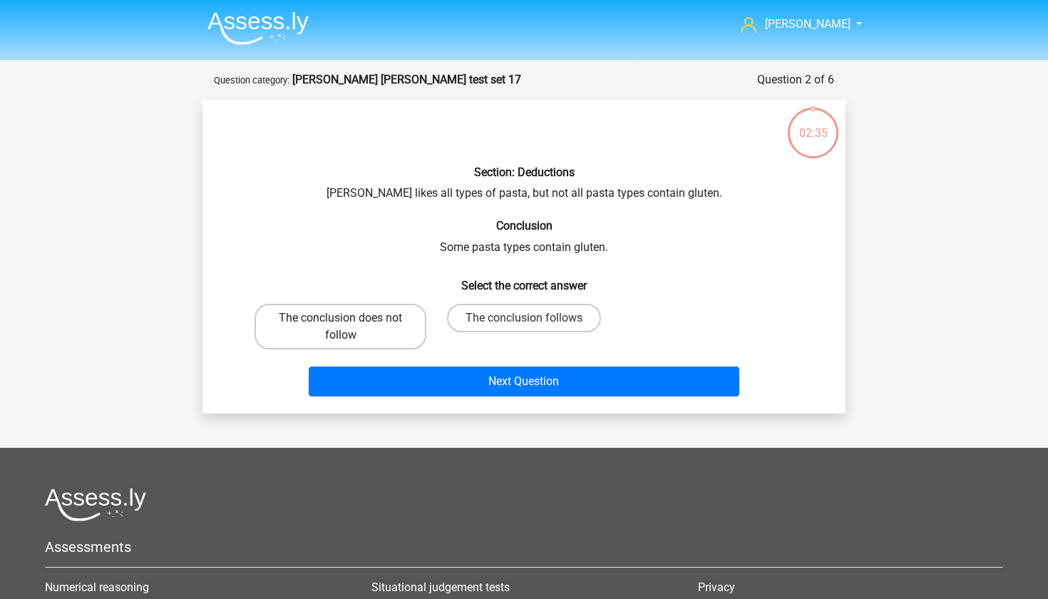
click at [391, 324] on label "The conclusion does not follow" at bounding box center [341, 327] width 172 height 46
click at [350, 324] on input "The conclusion does not follow" at bounding box center [345, 322] width 9 height 9
radio input "true"
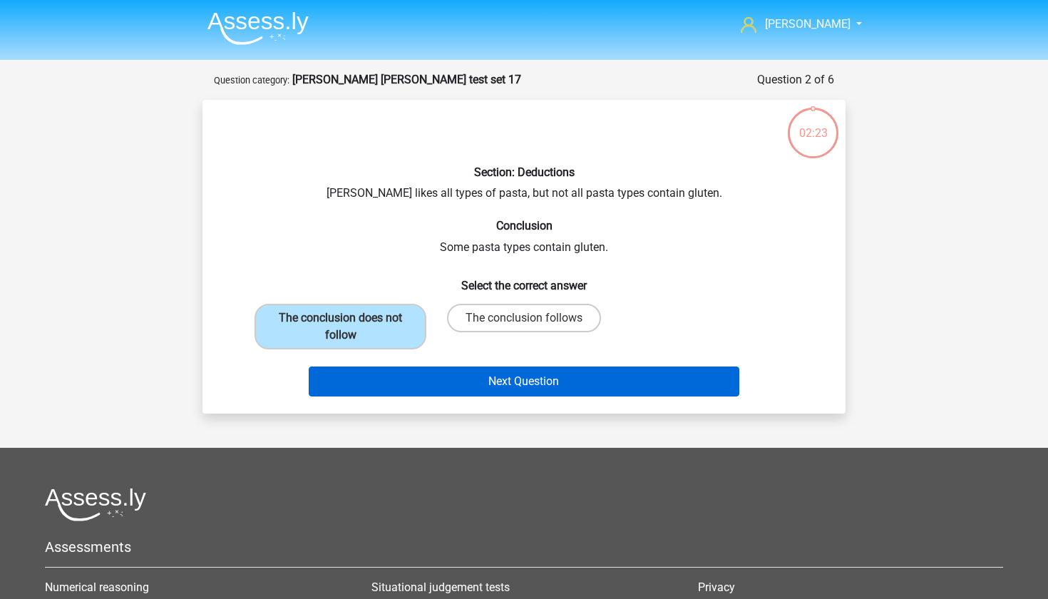
click at [464, 374] on button "Next Question" at bounding box center [524, 382] width 431 height 30
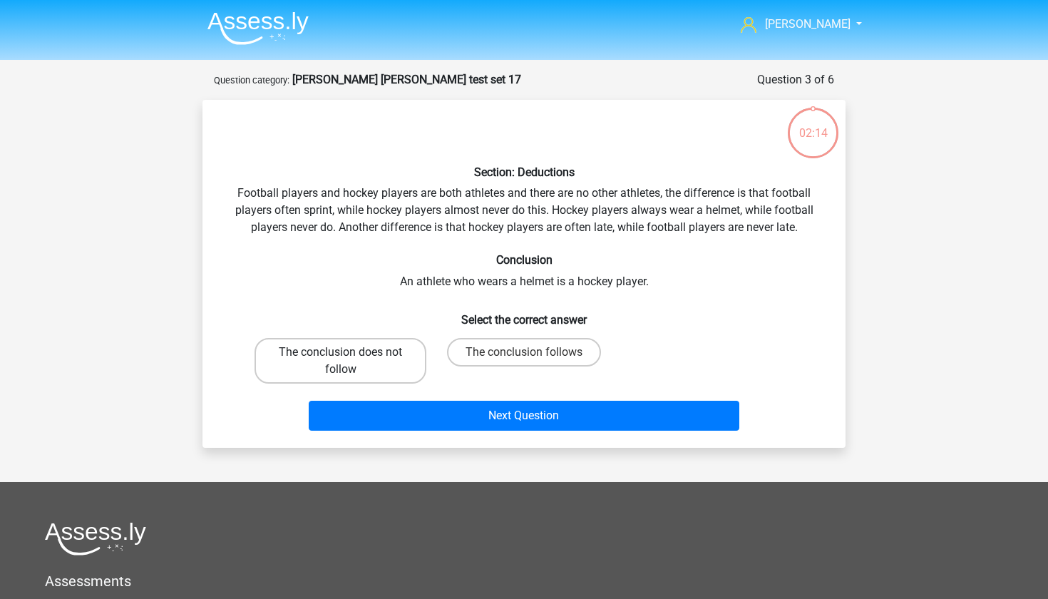
click at [400, 367] on label "The conclusion does not follow" at bounding box center [341, 361] width 172 height 46
click at [350, 362] on input "The conclusion does not follow" at bounding box center [345, 356] width 9 height 9
radio input "true"
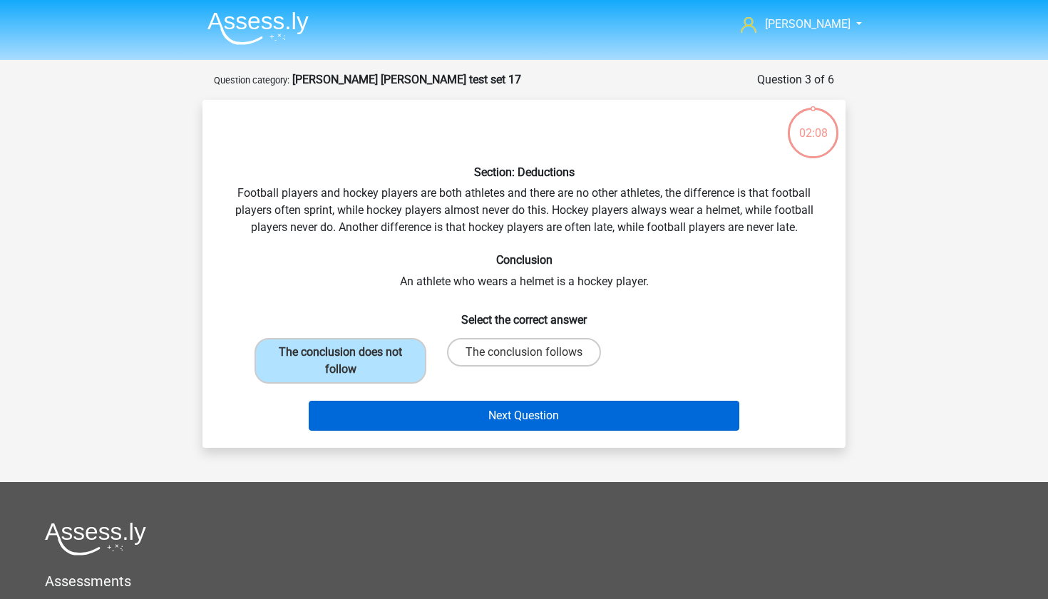
click at [444, 421] on button "Next Question" at bounding box center [524, 416] width 431 height 30
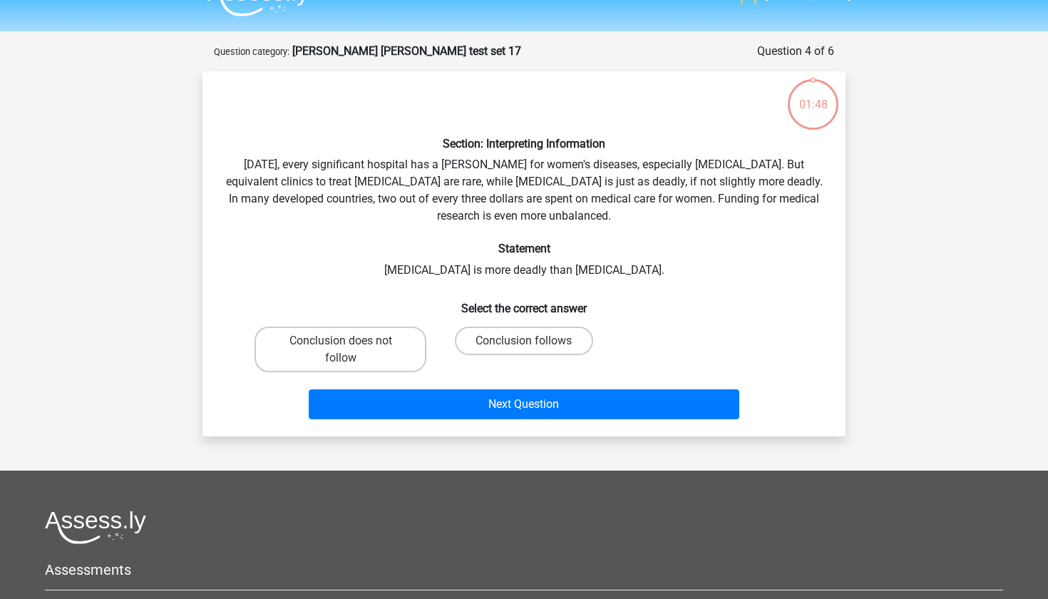
scroll to position [29, 0]
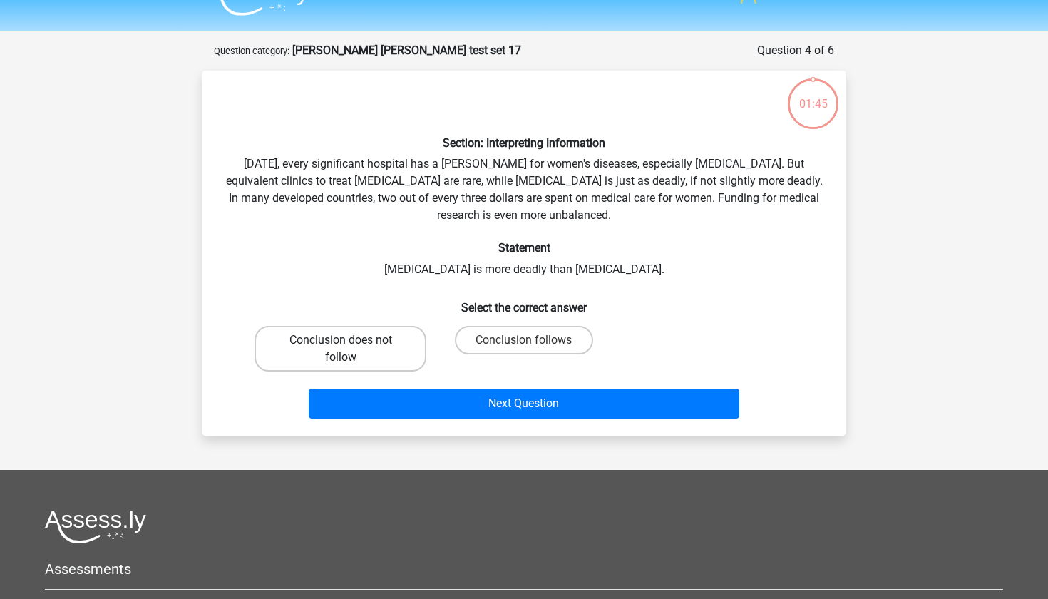
click at [399, 343] on label "Conclusion does not follow" at bounding box center [341, 349] width 172 height 46
click at [350, 343] on input "Conclusion does not follow" at bounding box center [345, 344] width 9 height 9
radio input "true"
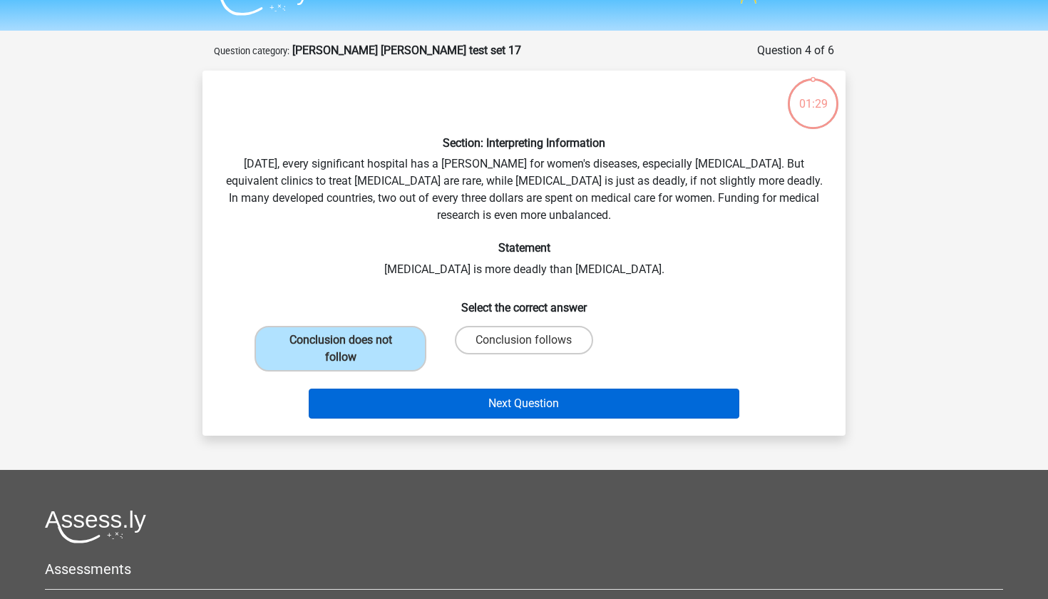
click at [451, 396] on button "Next Question" at bounding box center [524, 404] width 431 height 30
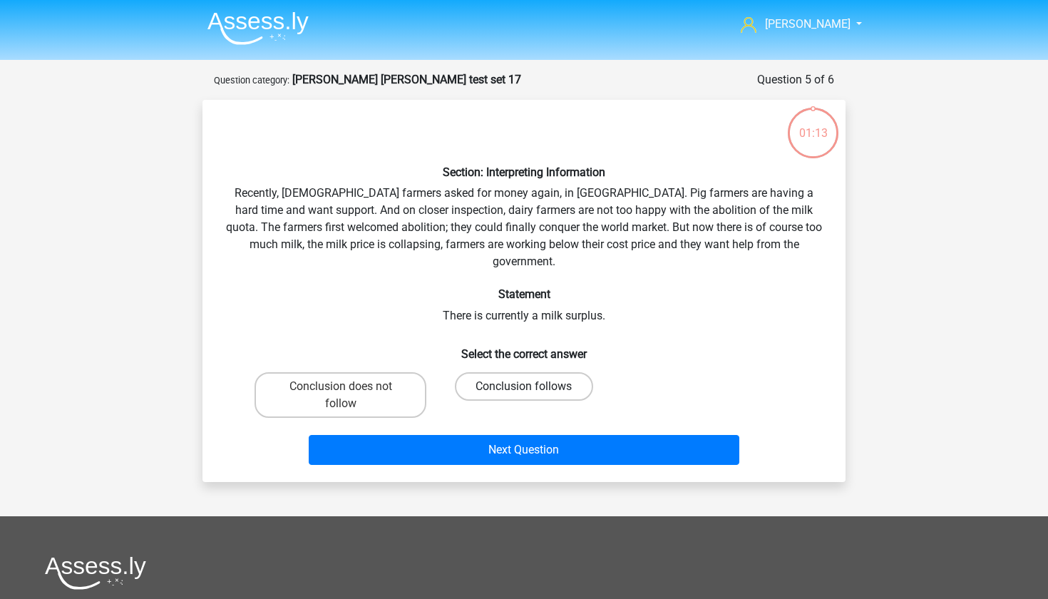
click at [492, 372] on label "Conclusion follows" at bounding box center [524, 386] width 138 height 29
click at [524, 387] on input "Conclusion follows" at bounding box center [528, 391] width 9 height 9
radio input "true"
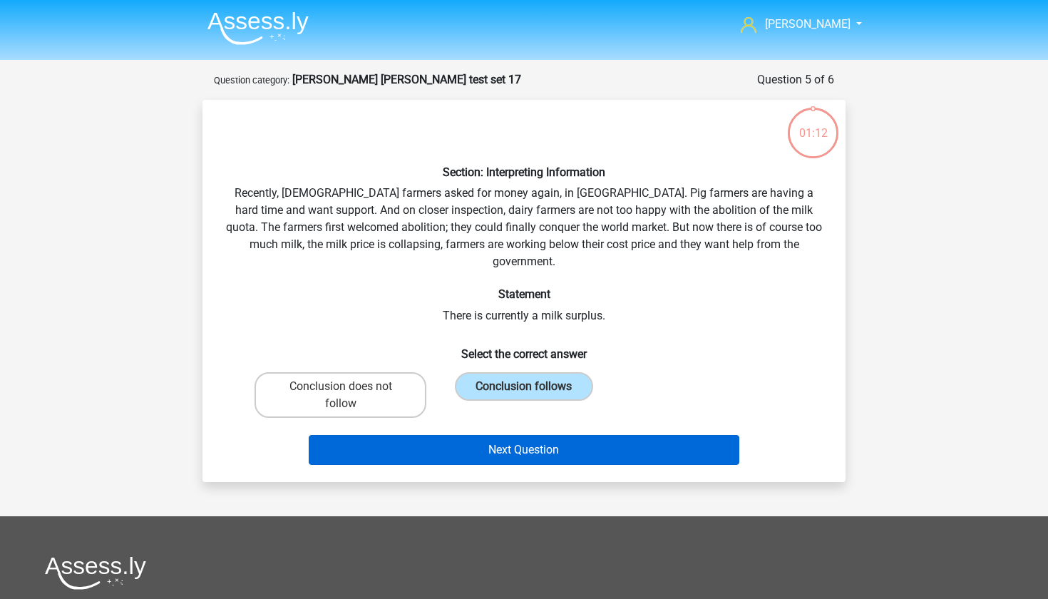
click at [492, 435] on button "Next Question" at bounding box center [524, 450] width 431 height 30
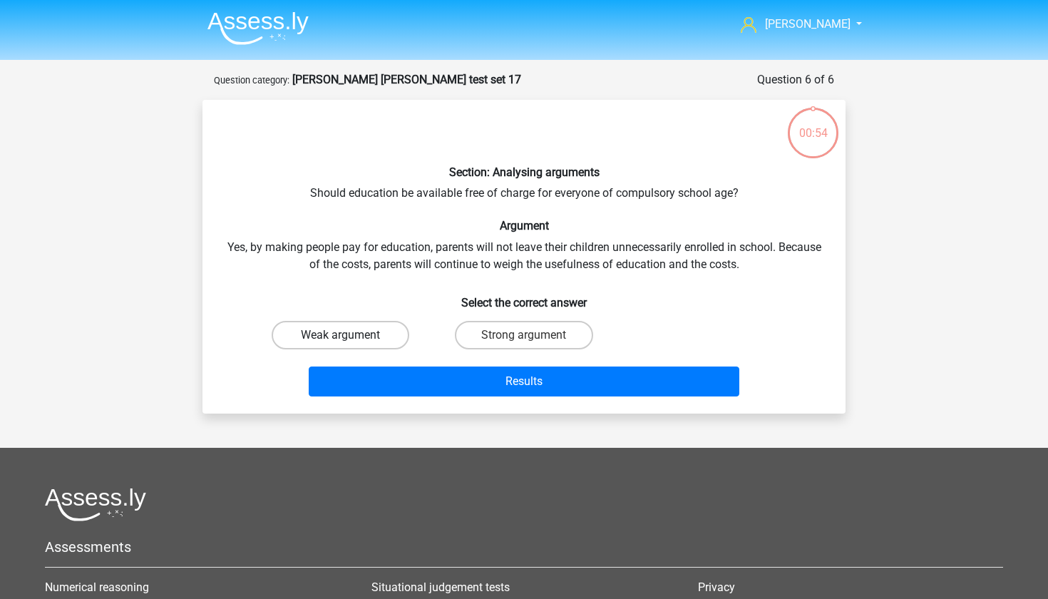
click at [390, 340] on label "Weak argument" at bounding box center [341, 335] width 138 height 29
click at [350, 340] on input "Weak argument" at bounding box center [345, 339] width 9 height 9
radio input "true"
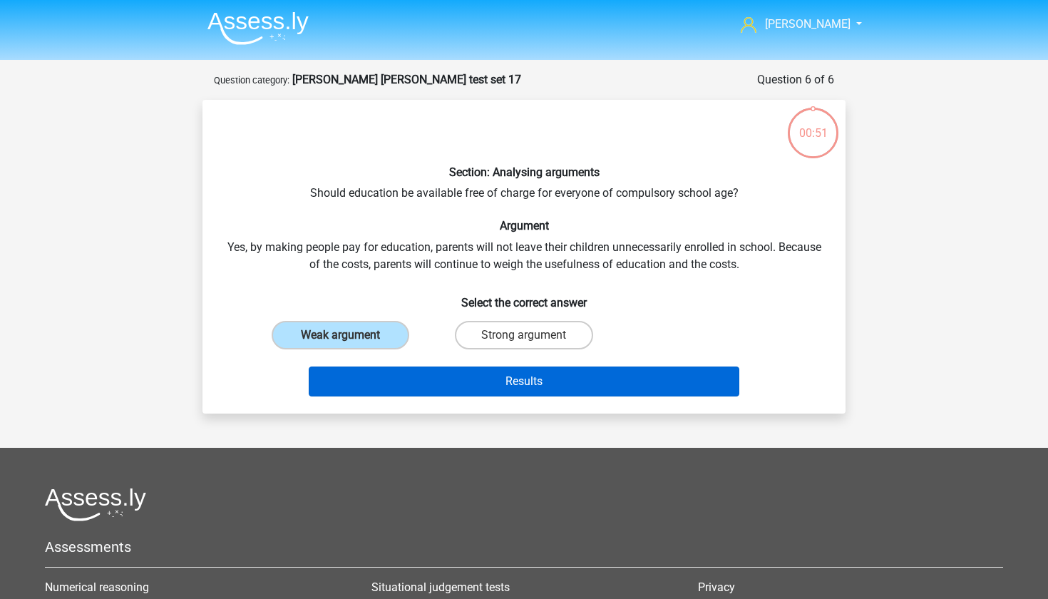
click at [434, 379] on button "Results" at bounding box center [524, 382] width 431 height 30
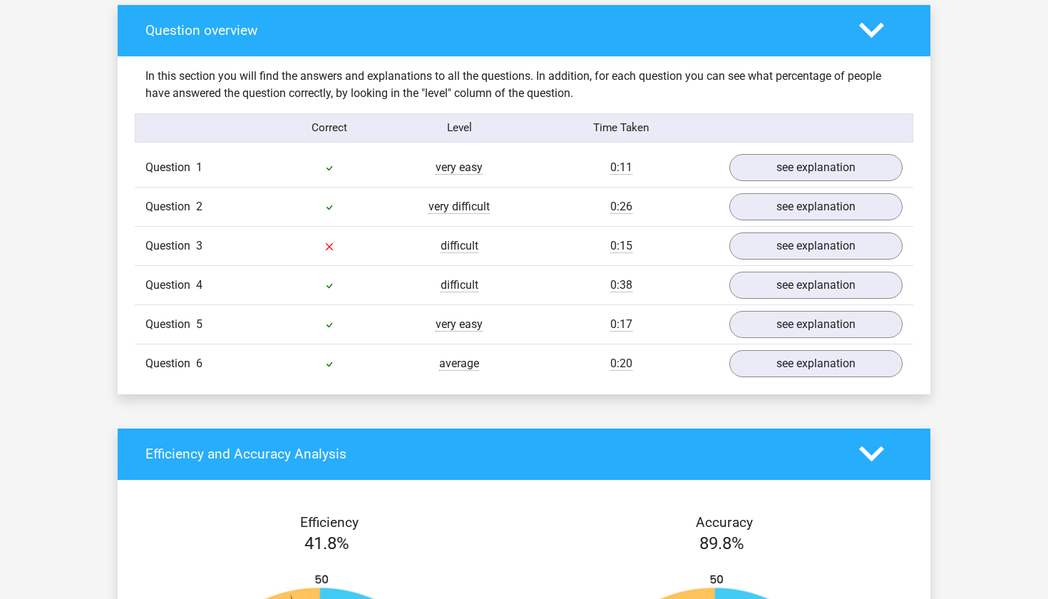
scroll to position [777, 0]
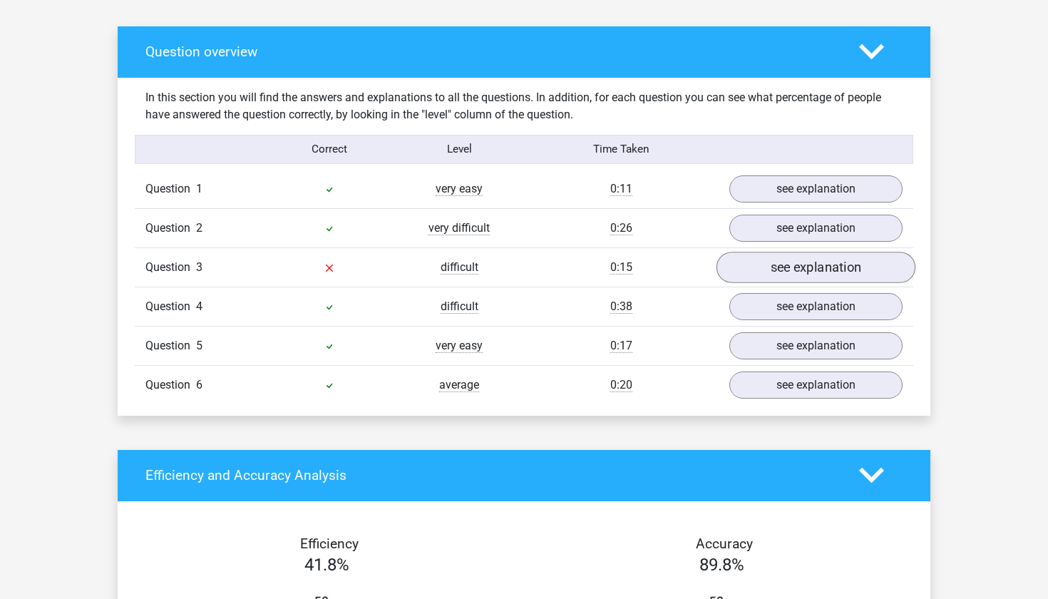
click at [762, 273] on link "see explanation" at bounding box center [816, 267] width 199 height 31
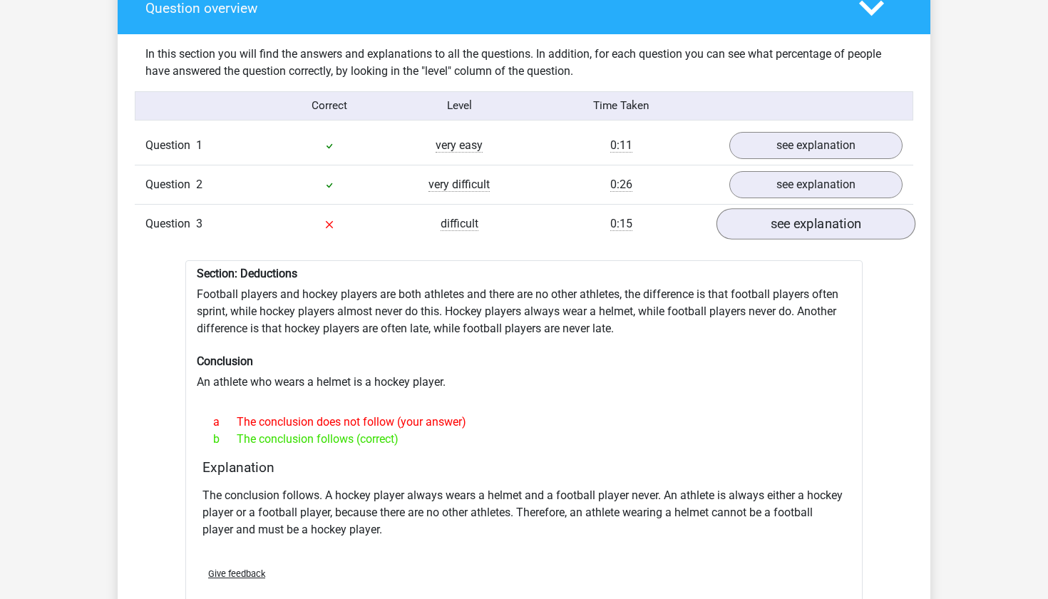
scroll to position [818, 0]
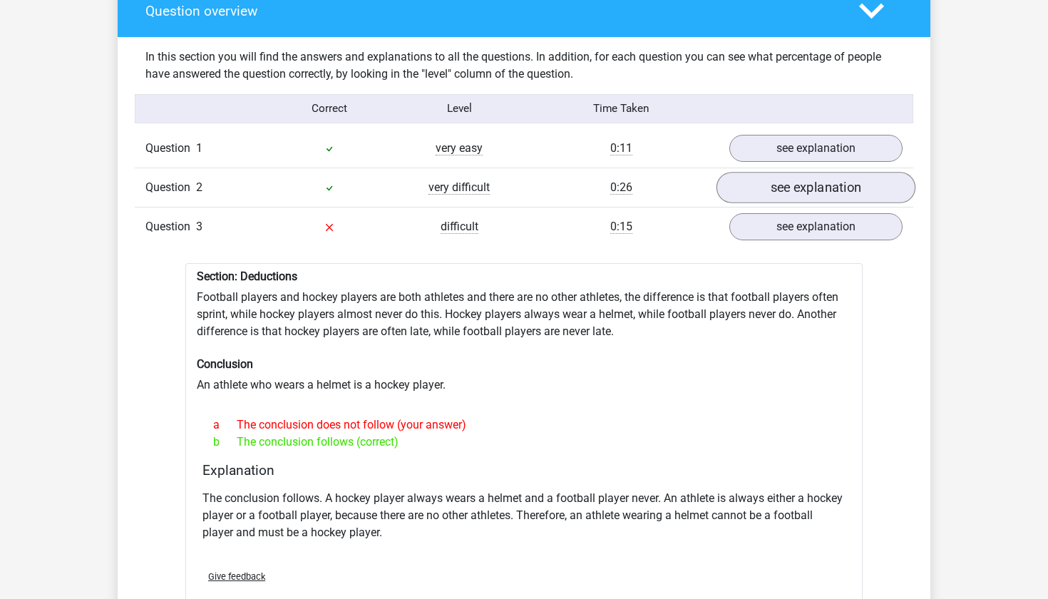
click at [762, 180] on link "see explanation" at bounding box center [816, 187] width 199 height 31
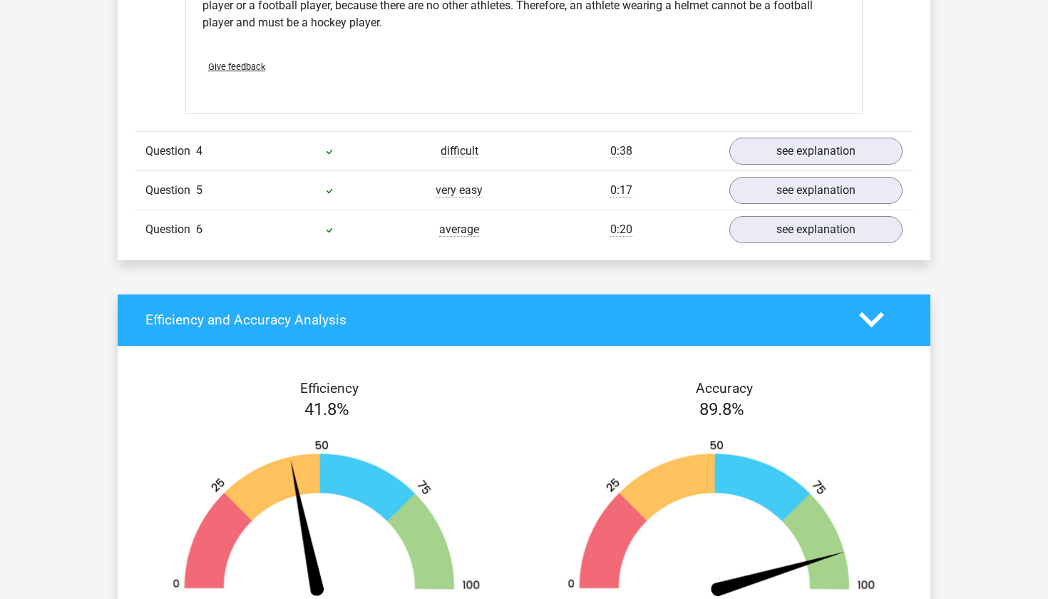
scroll to position [1673, 0]
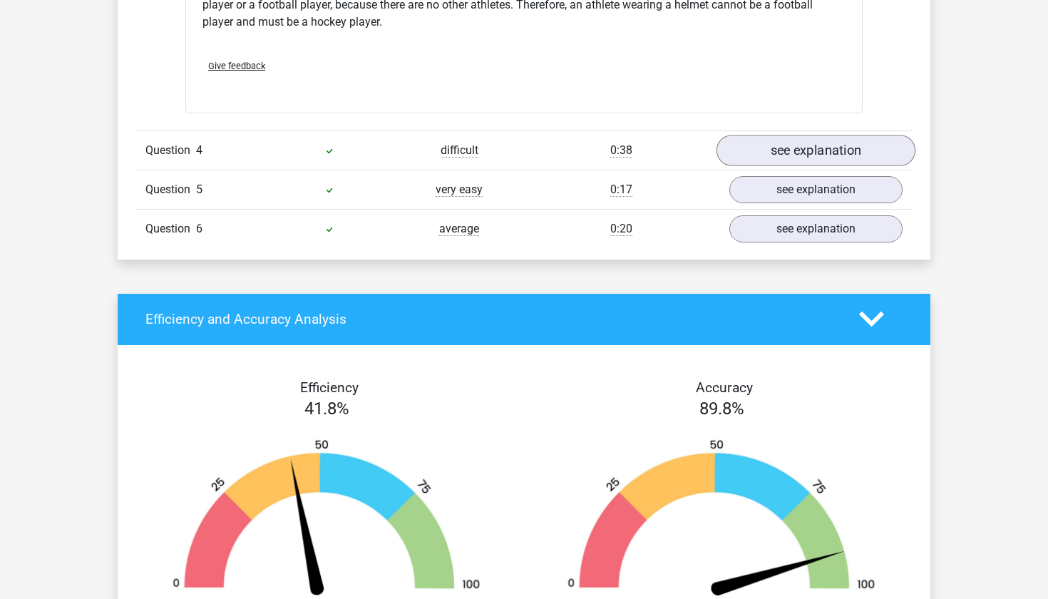
click at [762, 156] on link "see explanation" at bounding box center [816, 150] width 199 height 31
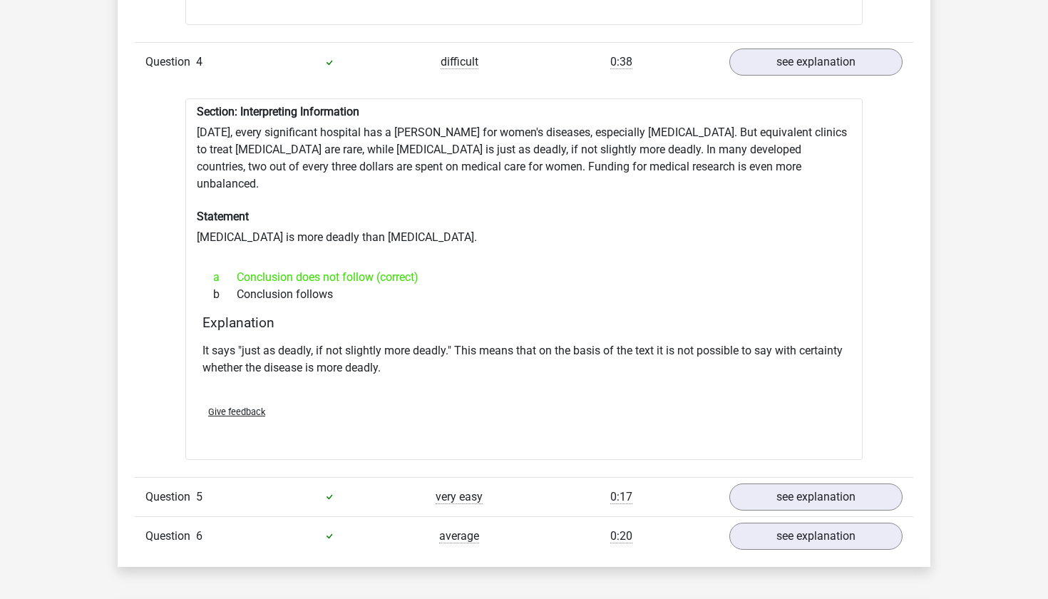
scroll to position [1767, 0]
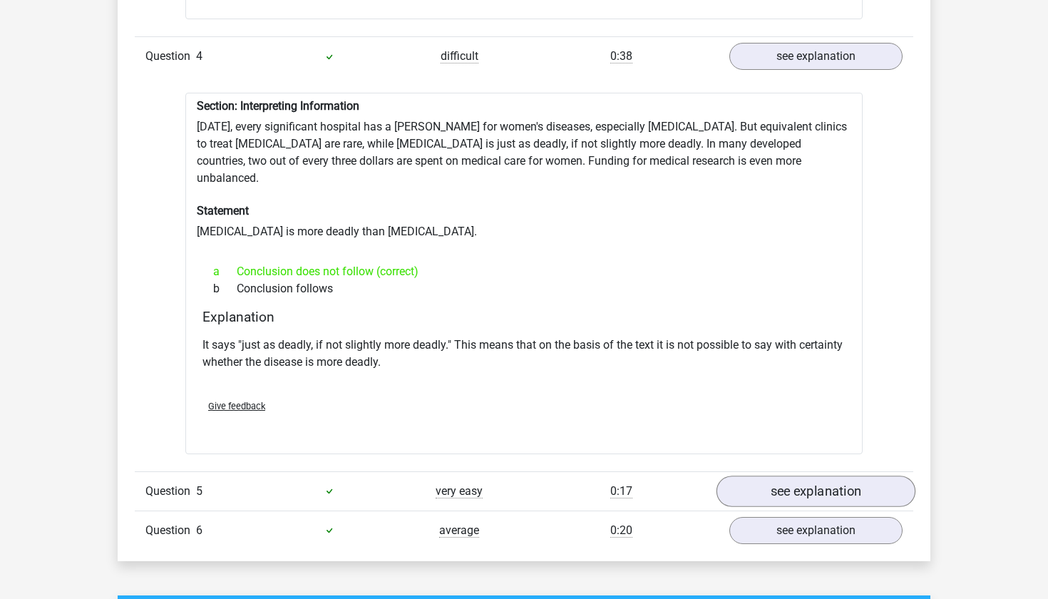
click at [764, 476] on link "see explanation" at bounding box center [816, 491] width 199 height 31
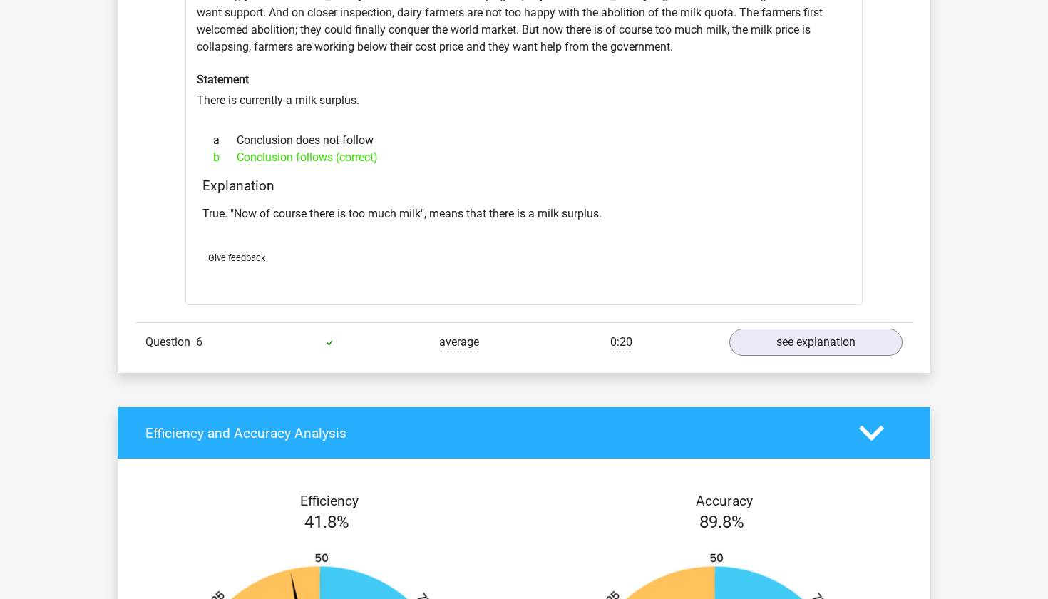
scroll to position [2336, 0]
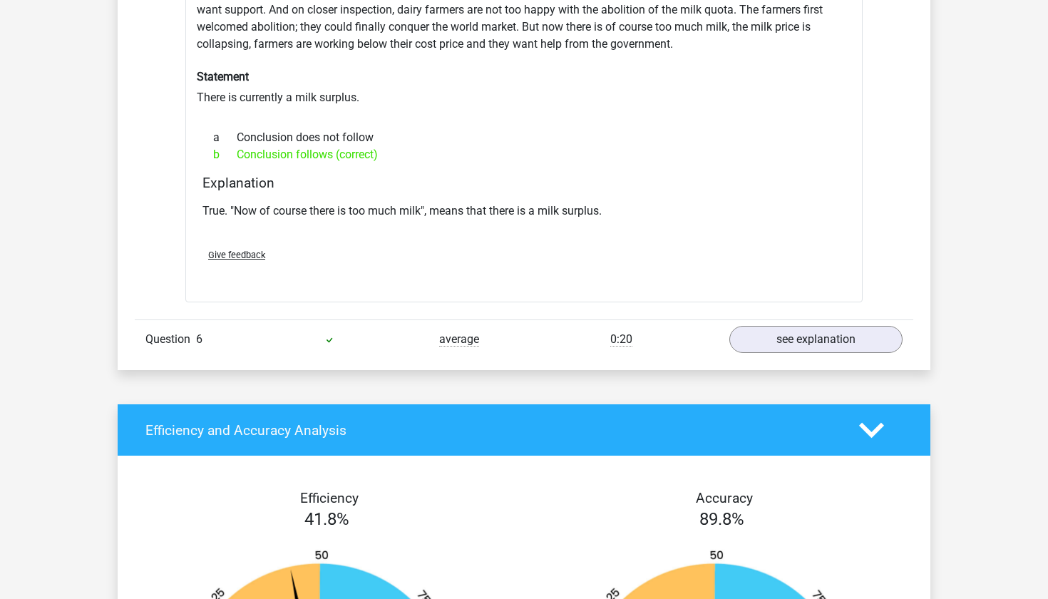
click at [777, 335] on div "Question 6 average 0:20 see explanation" at bounding box center [524, 338] width 779 height 39
click at [776, 324] on link "see explanation" at bounding box center [816, 339] width 199 height 31
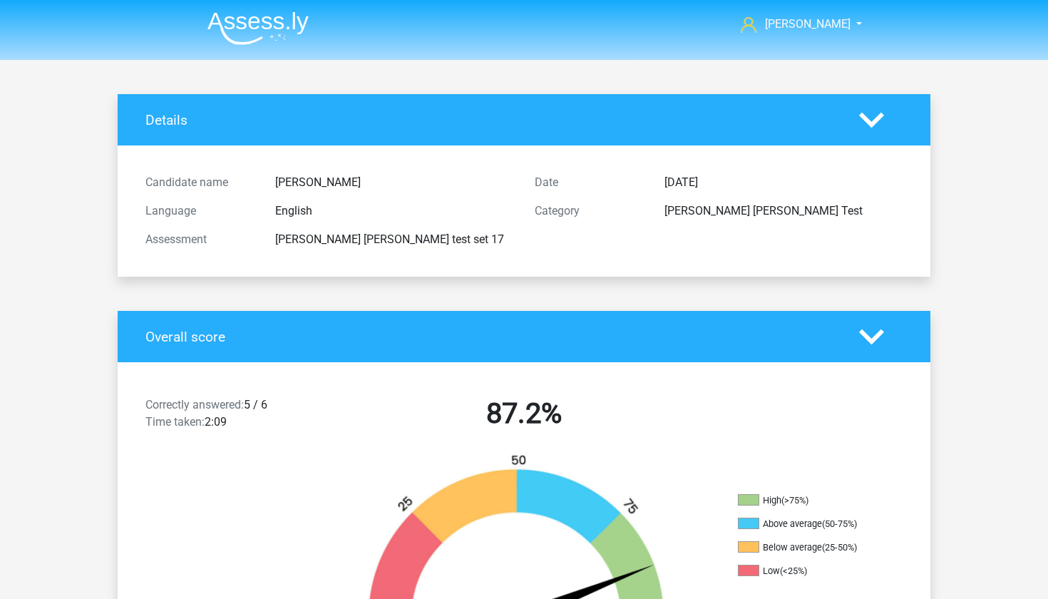
scroll to position [0, 0]
